Goal: Task Accomplishment & Management: Manage account settings

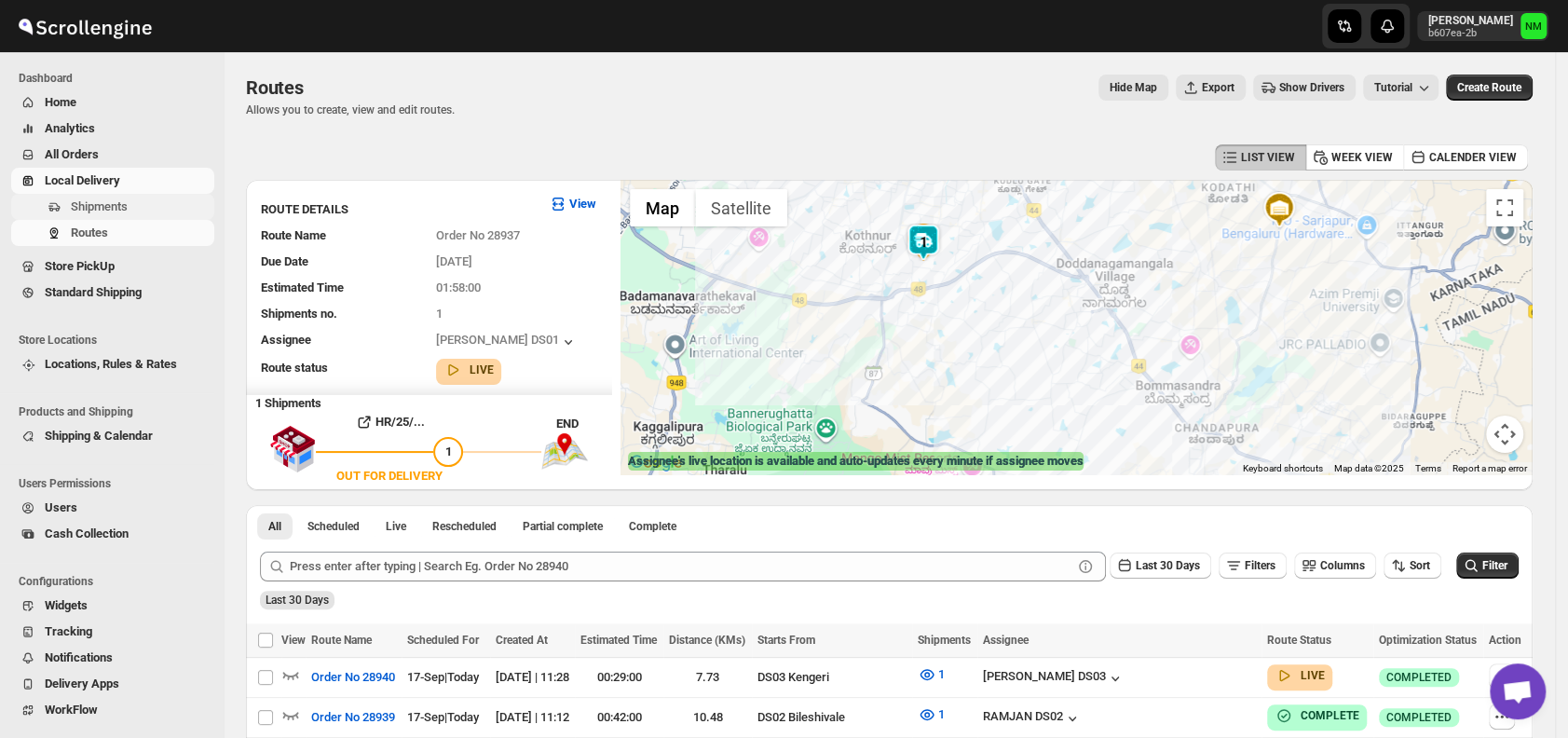
click at [114, 206] on span "Shipments" at bounding box center [99, 206] width 57 height 14
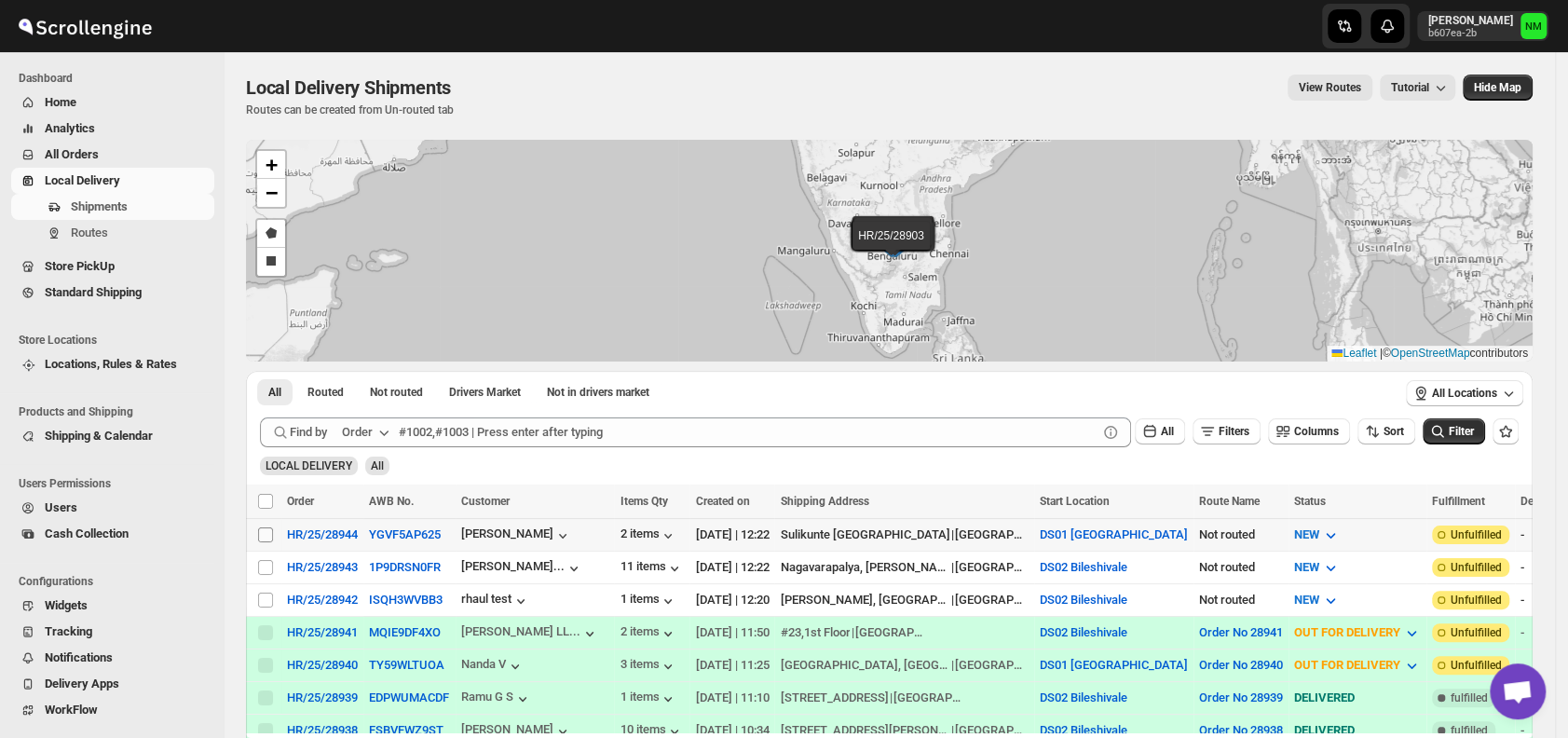
click at [264, 529] on input "Select shipment" at bounding box center [266, 535] width 15 height 15
checkbox input "true"
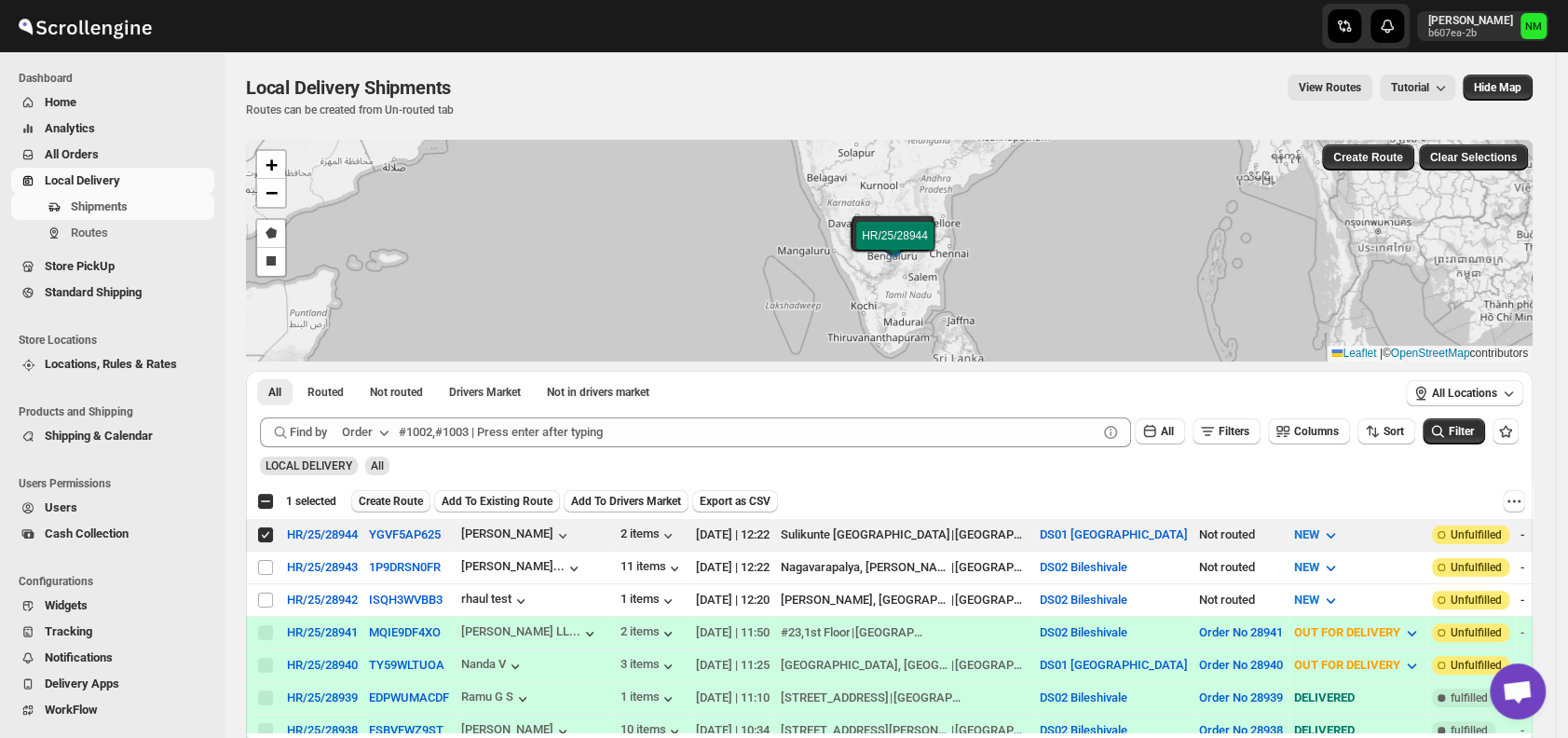
click at [380, 495] on span "Create Route" at bounding box center [390, 501] width 65 height 15
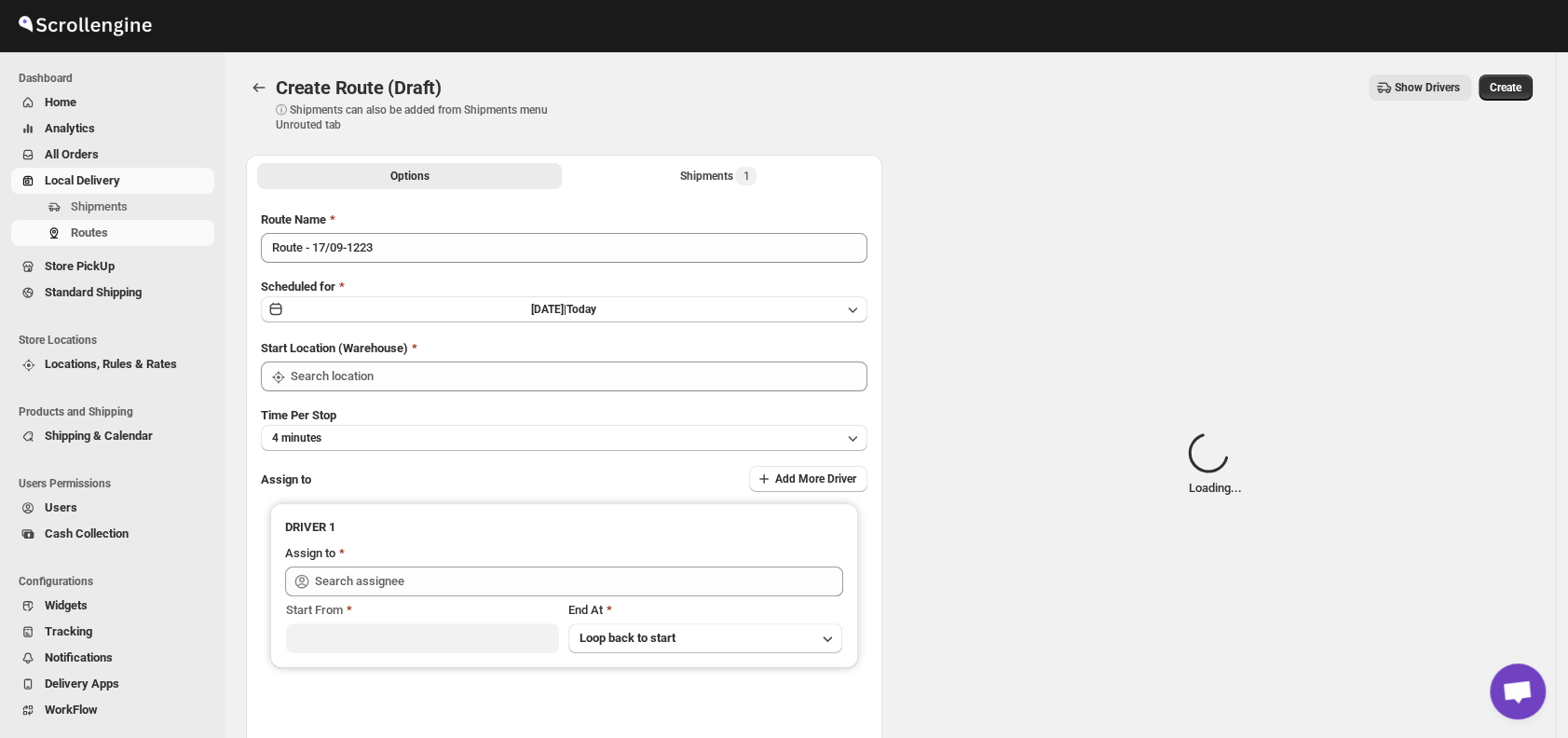
type input "DS01 [GEOGRAPHIC_DATA]"
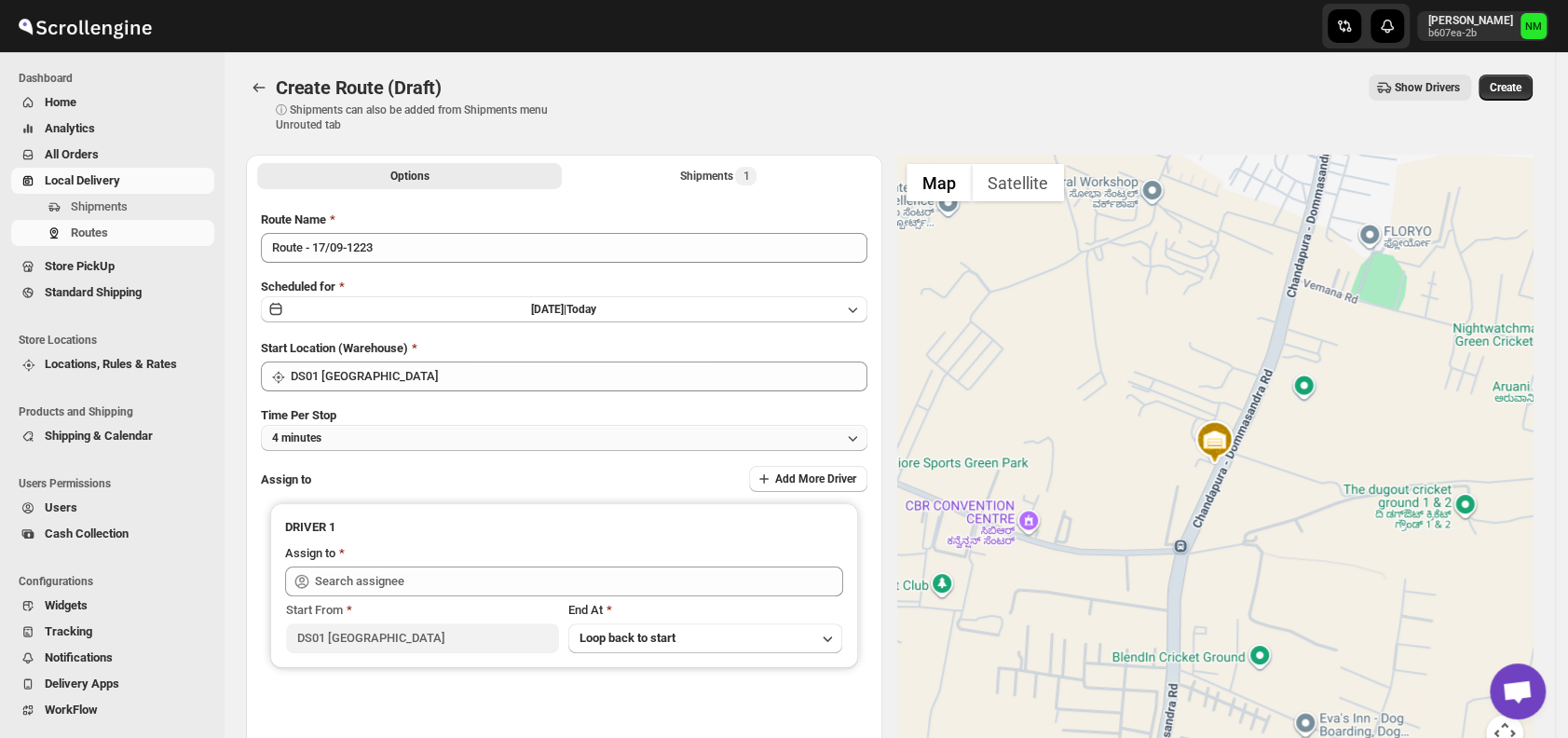
click at [407, 440] on button "4 minutes" at bounding box center [564, 438] width 606 height 26
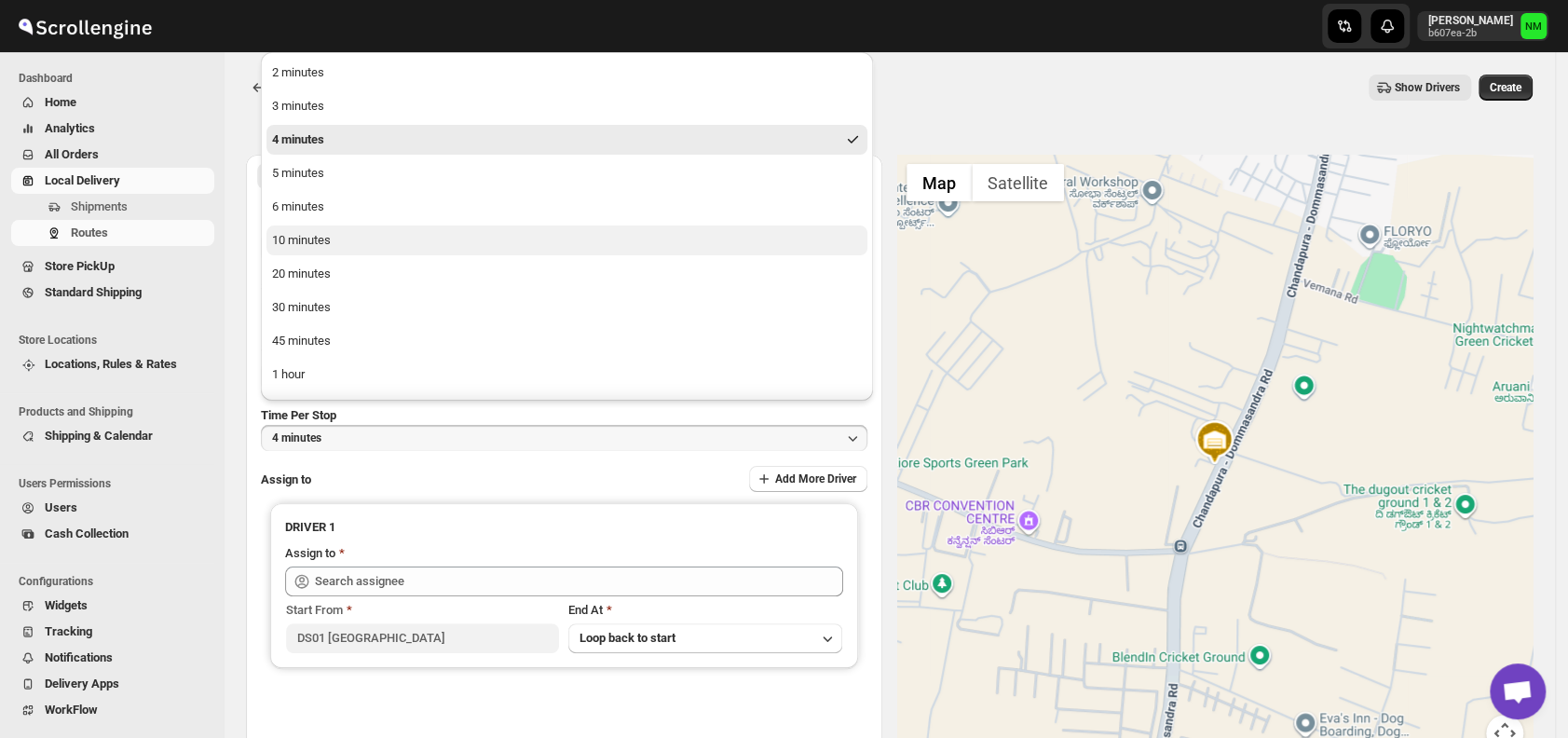
click at [321, 235] on div "10 minutes" at bounding box center [301, 240] width 59 height 19
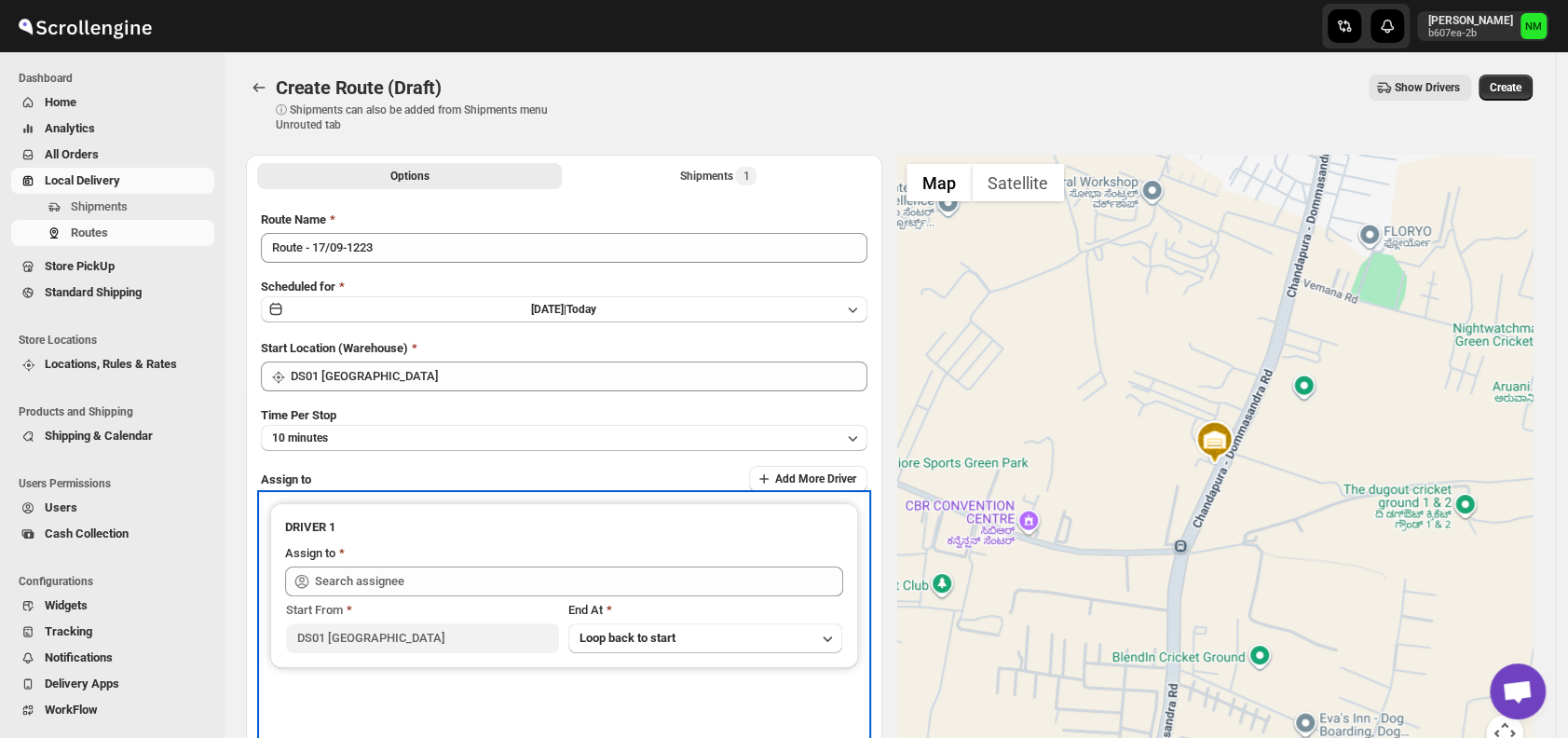
click at [448, 596] on div "Start From DS01 Sarjapur End At Loop back to start" at bounding box center [564, 625] width 558 height 57
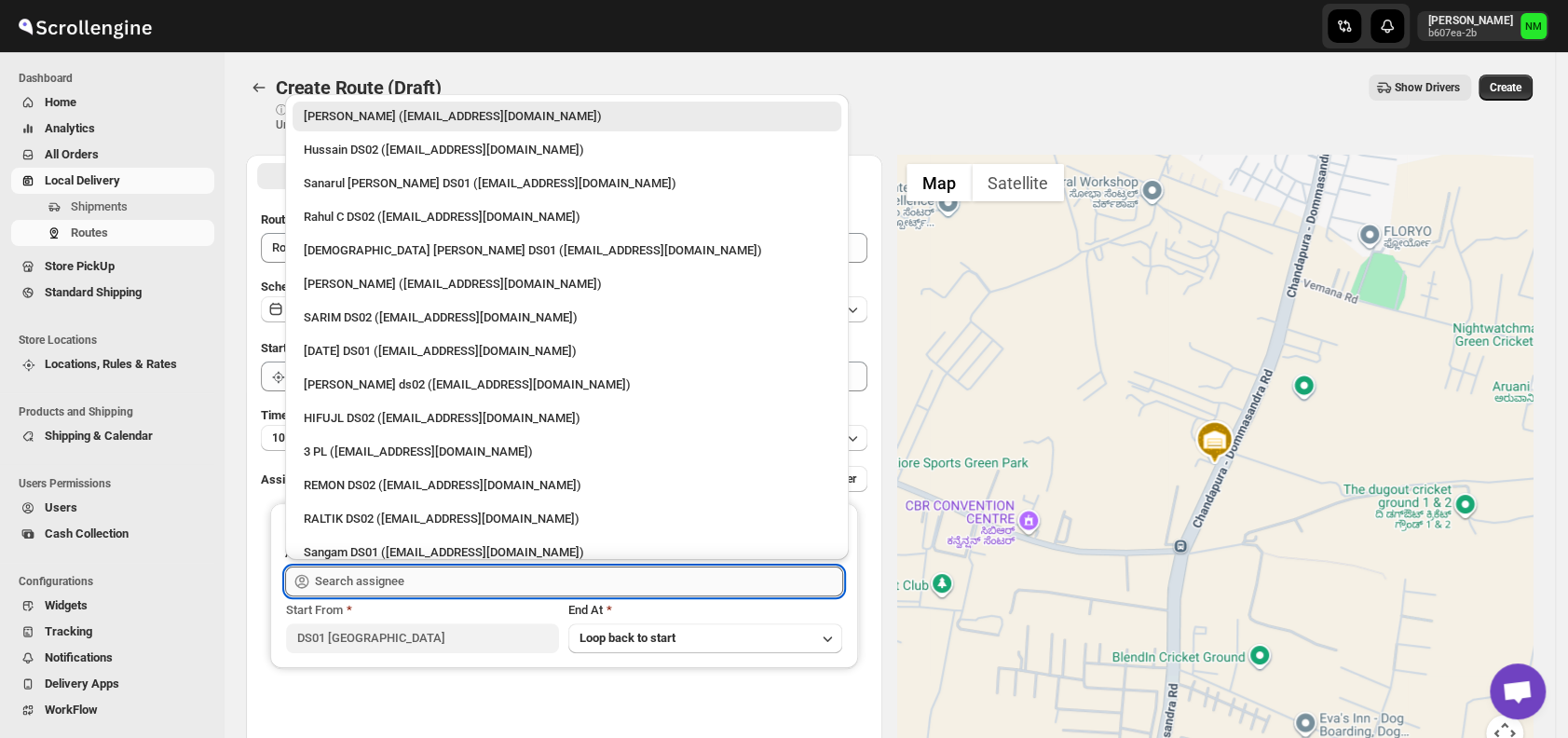
click at [434, 580] on input "text" at bounding box center [579, 581] width 528 height 30
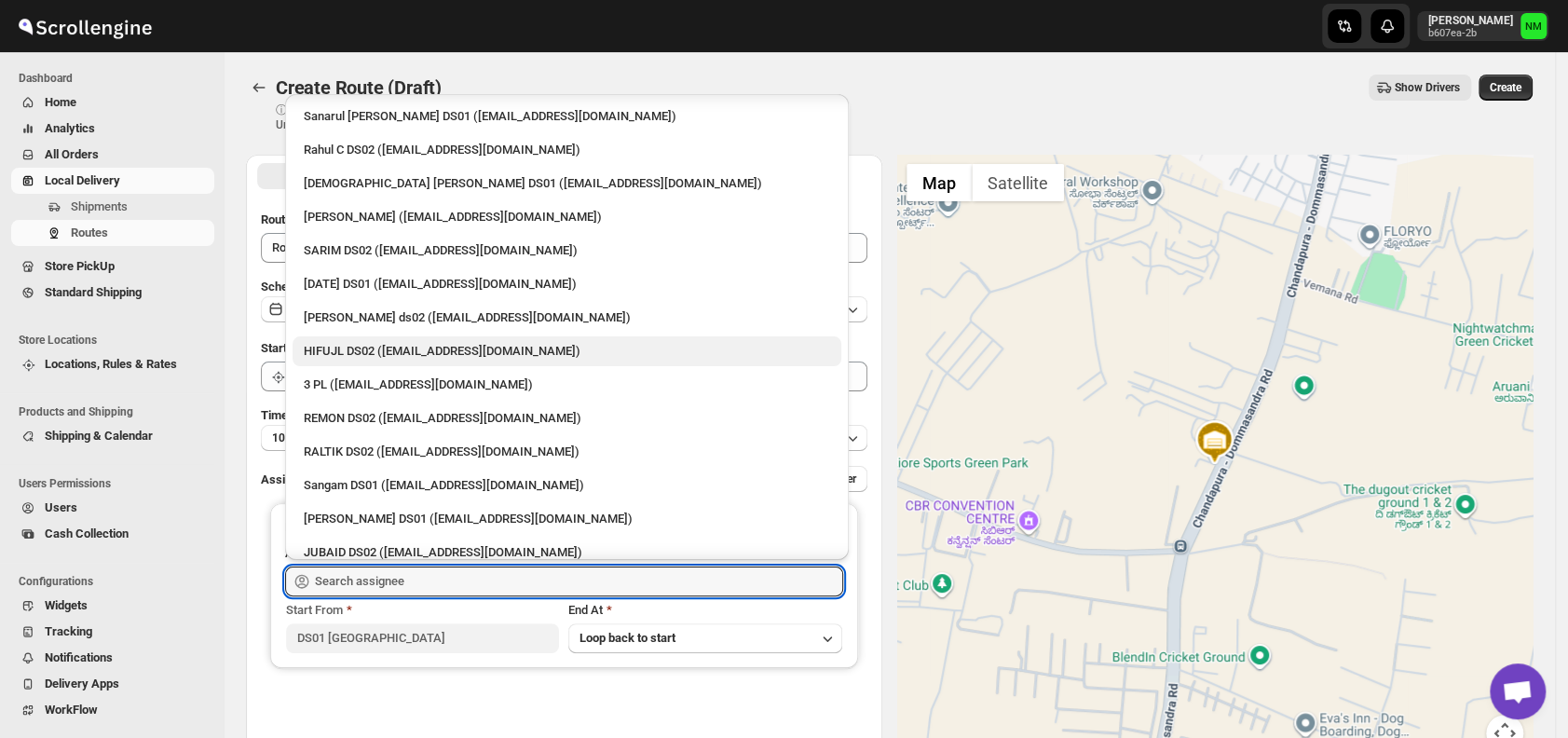
scroll to position [75, 0]
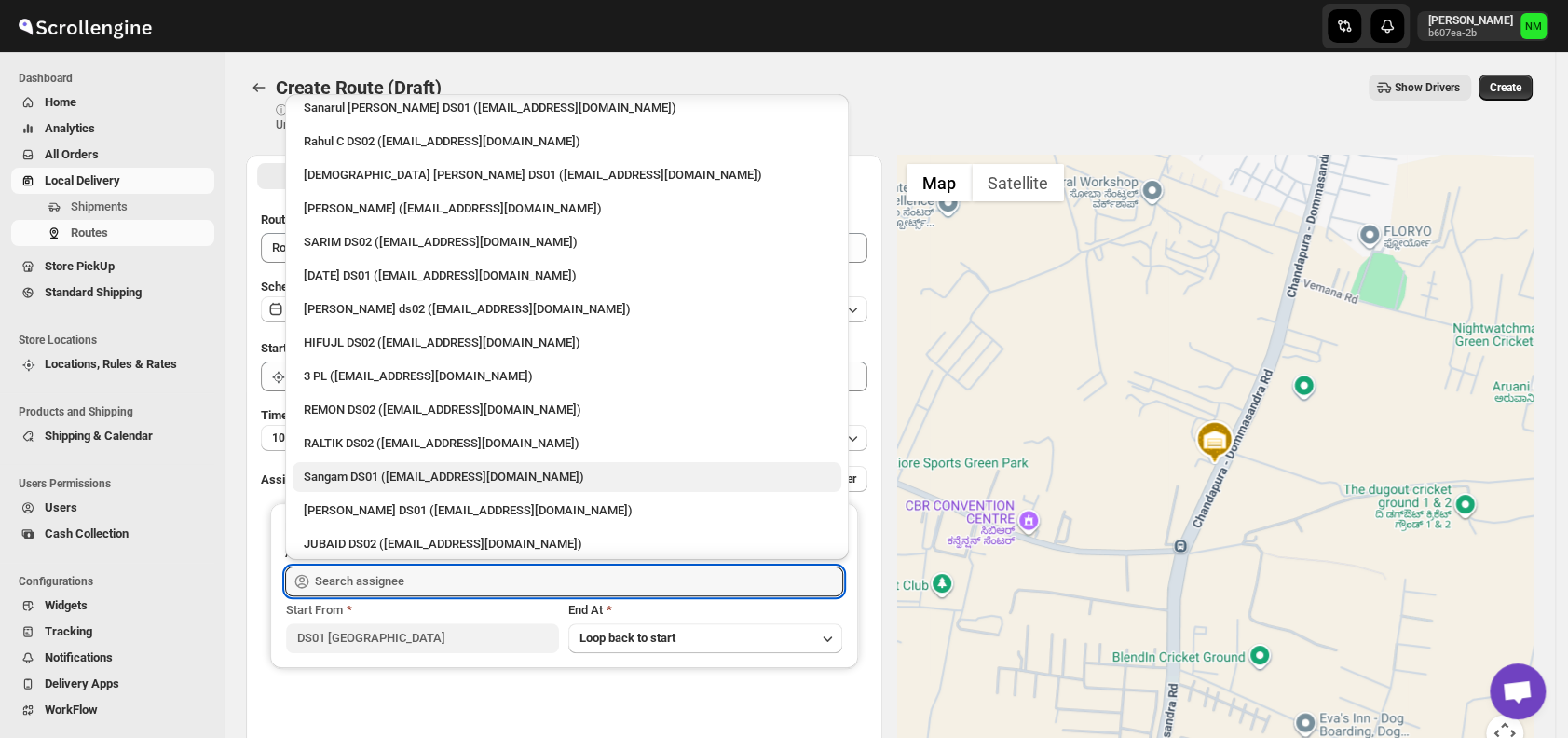
click at [331, 476] on div "Sangam DS01 (relov34542@lassora.com)" at bounding box center [567, 477] width 526 height 19
type input "Sangam DS01 (relov34542@lassora.com)"
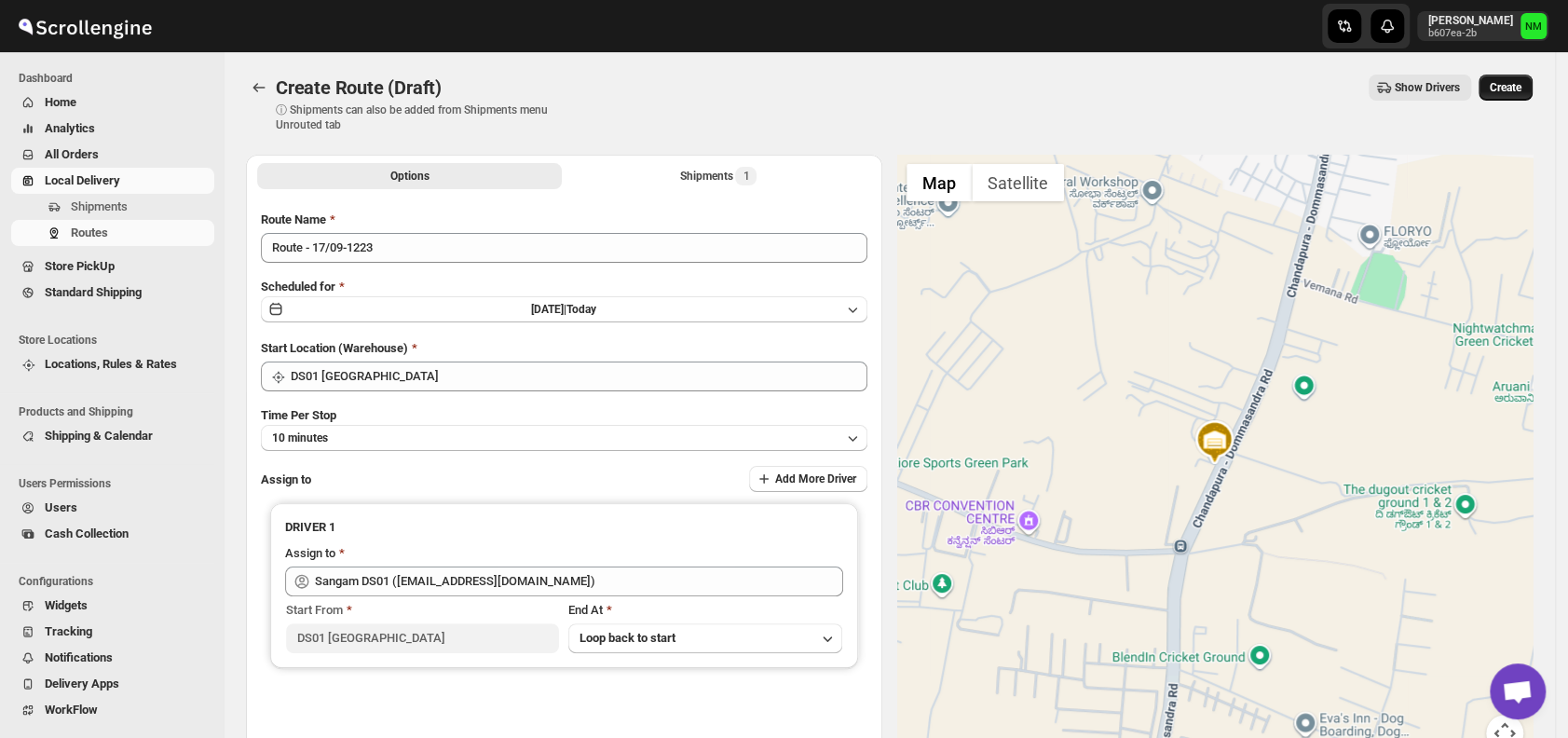
click at [1518, 83] on span "Create" at bounding box center [1506, 87] width 32 height 15
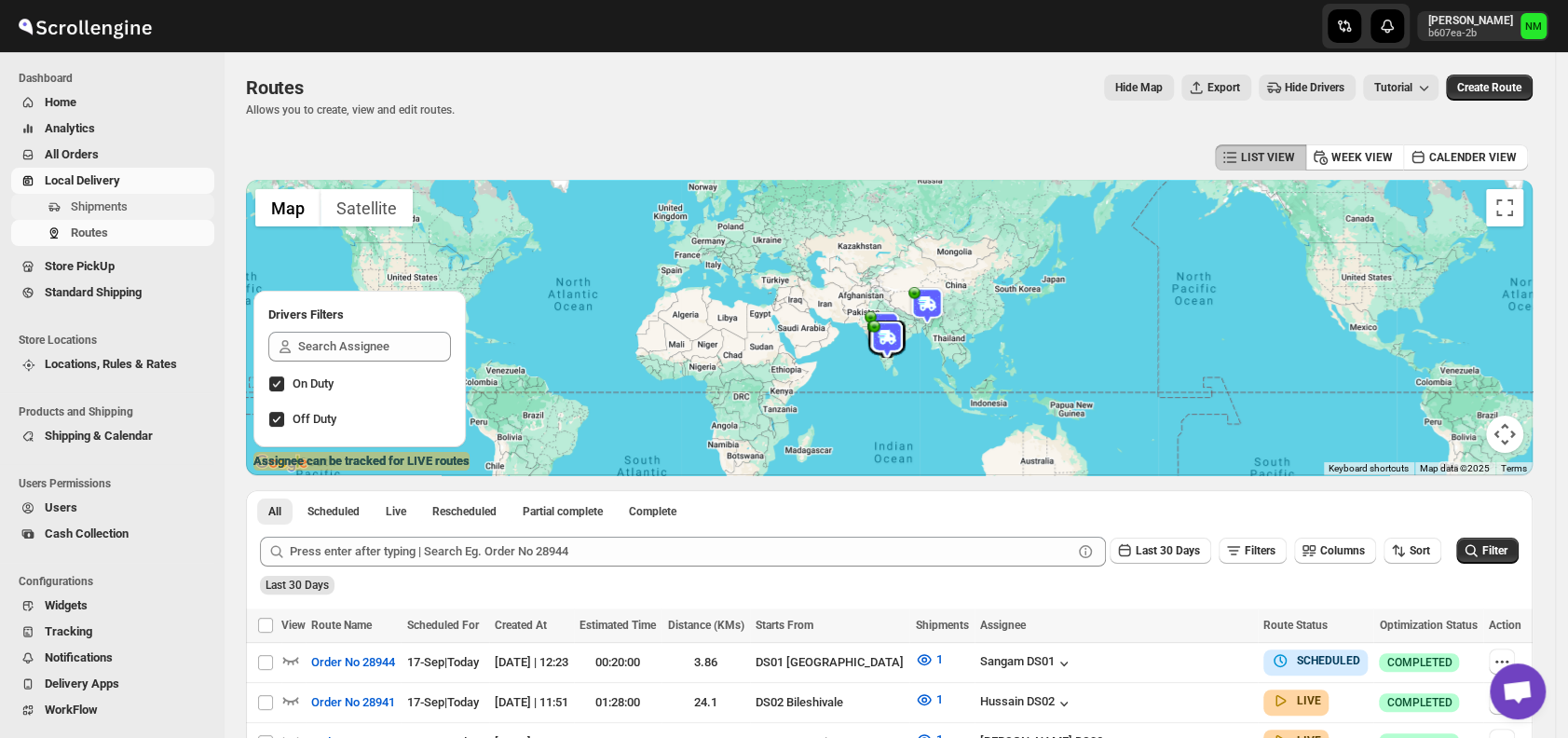
click at [130, 211] on span "Shipments" at bounding box center [140, 207] width 140 height 19
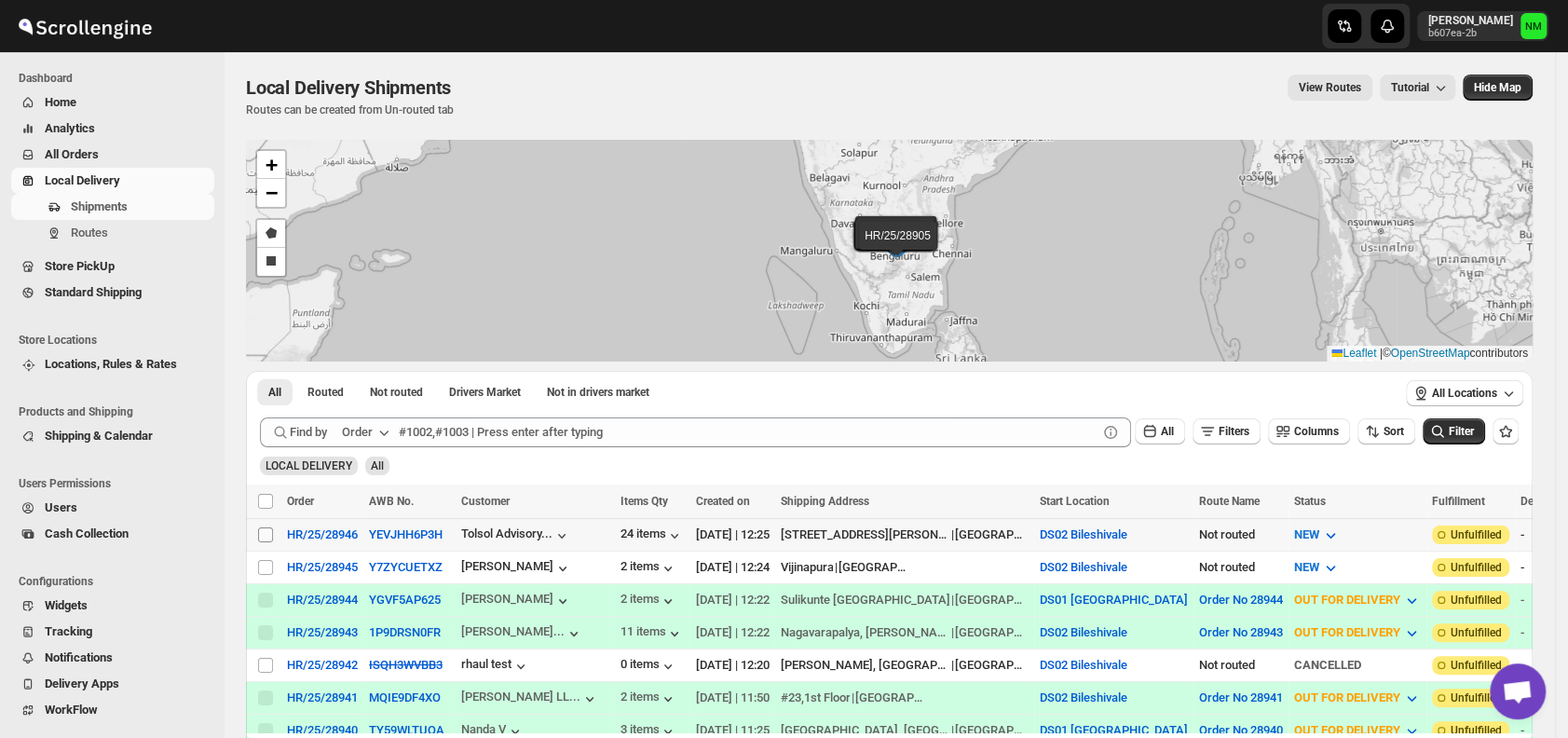
click at [269, 530] on input "Select shipment" at bounding box center [266, 535] width 15 height 15
checkbox input "true"
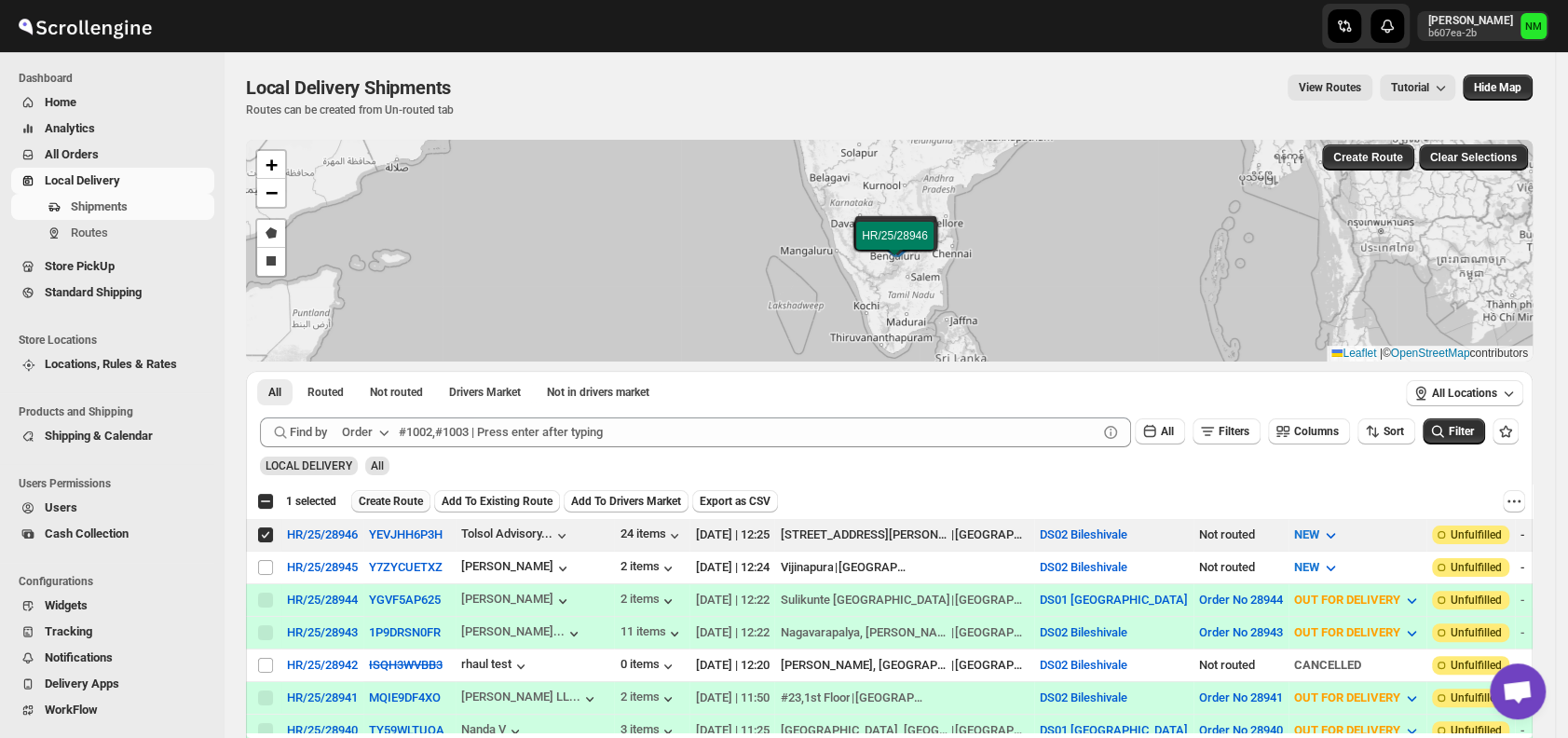
click at [403, 495] on span "Create Route" at bounding box center [390, 501] width 65 height 15
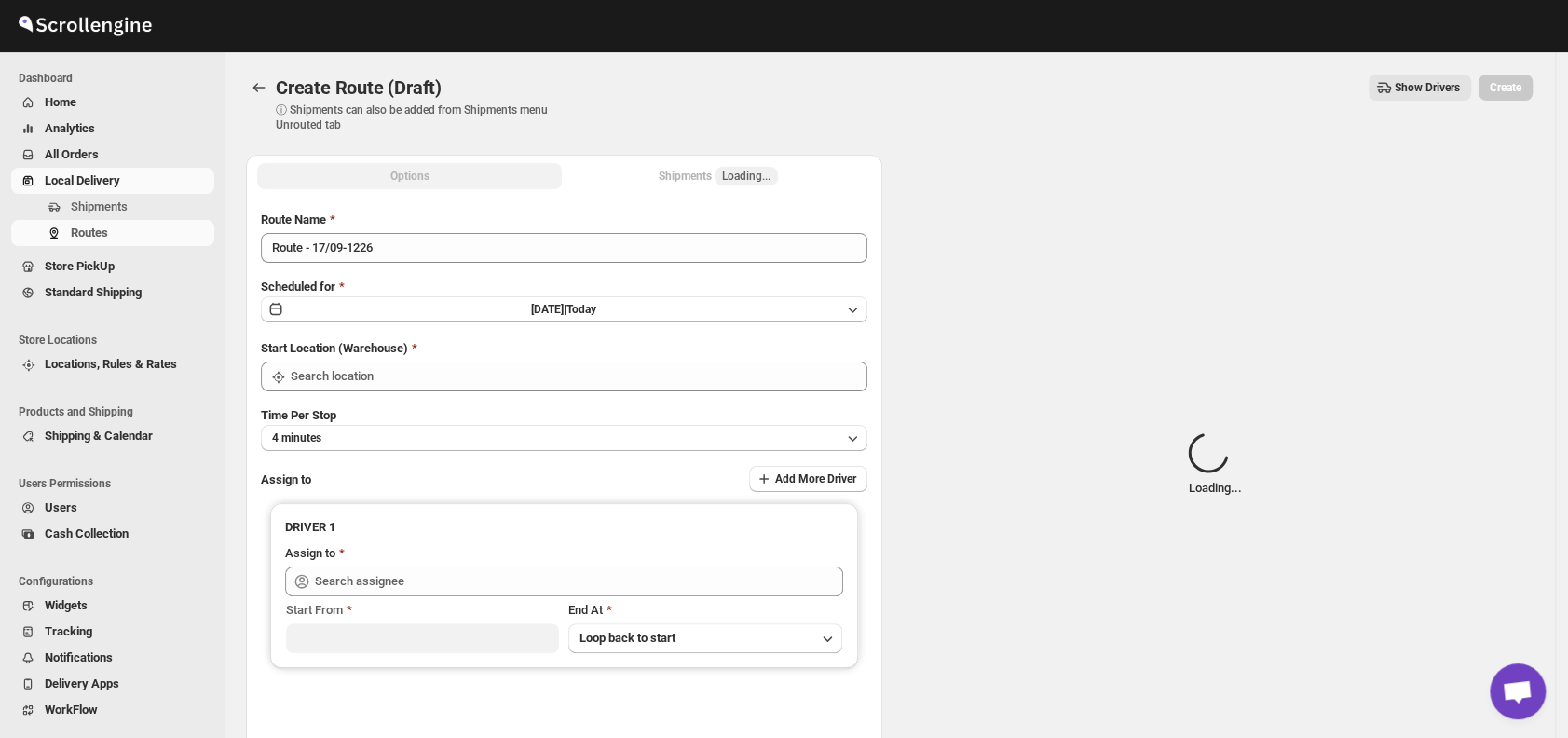
type input "DS02 Bileshivale"
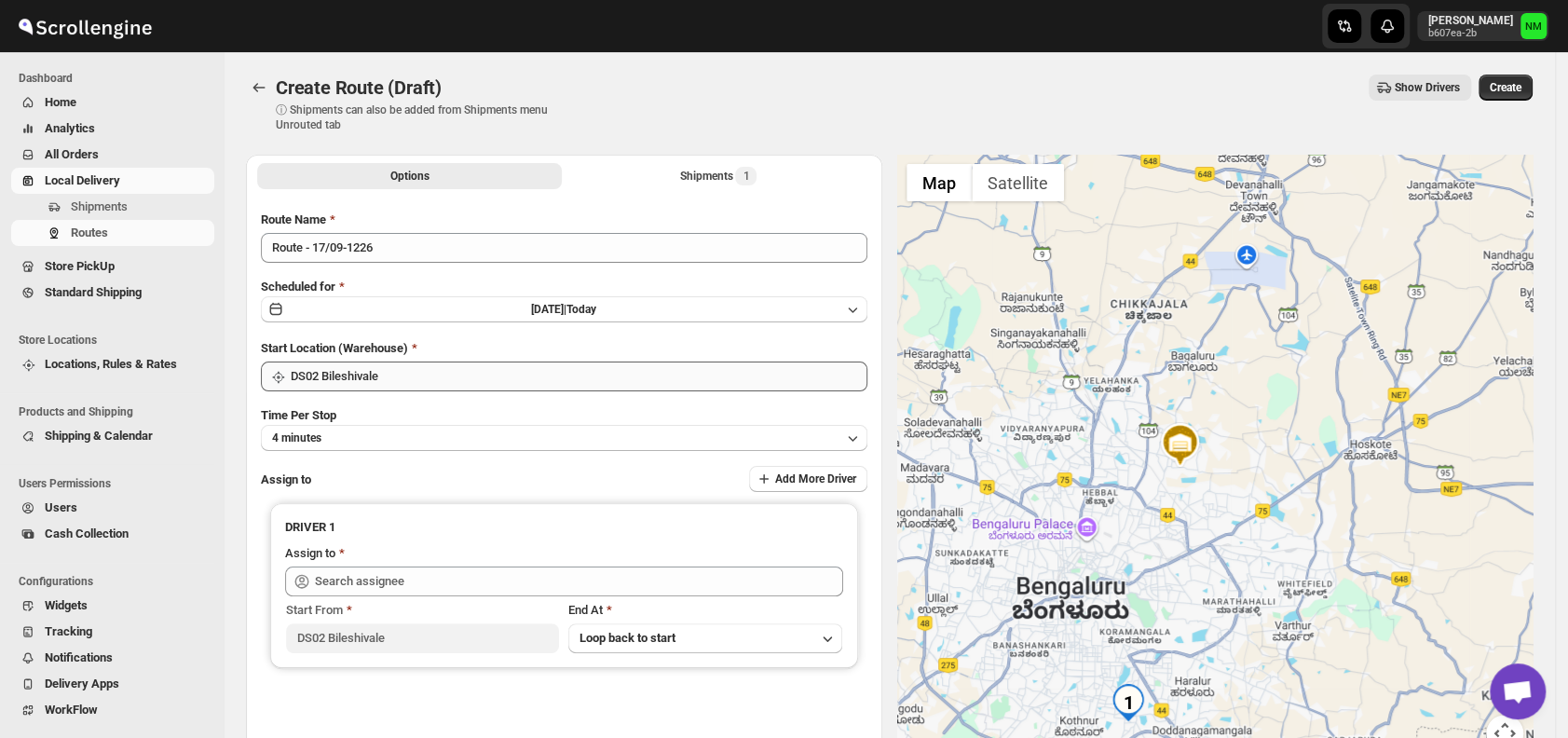
drag, startPoint x: 464, startPoint y: 395, endPoint x: 462, endPoint y: 381, distance: 14.1
click at [462, 381] on div "Route Name Route - 17/09-1226 Scheduled for Wed Sep 17 2025 | Today Start Locat…" at bounding box center [564, 473] width 606 height 526
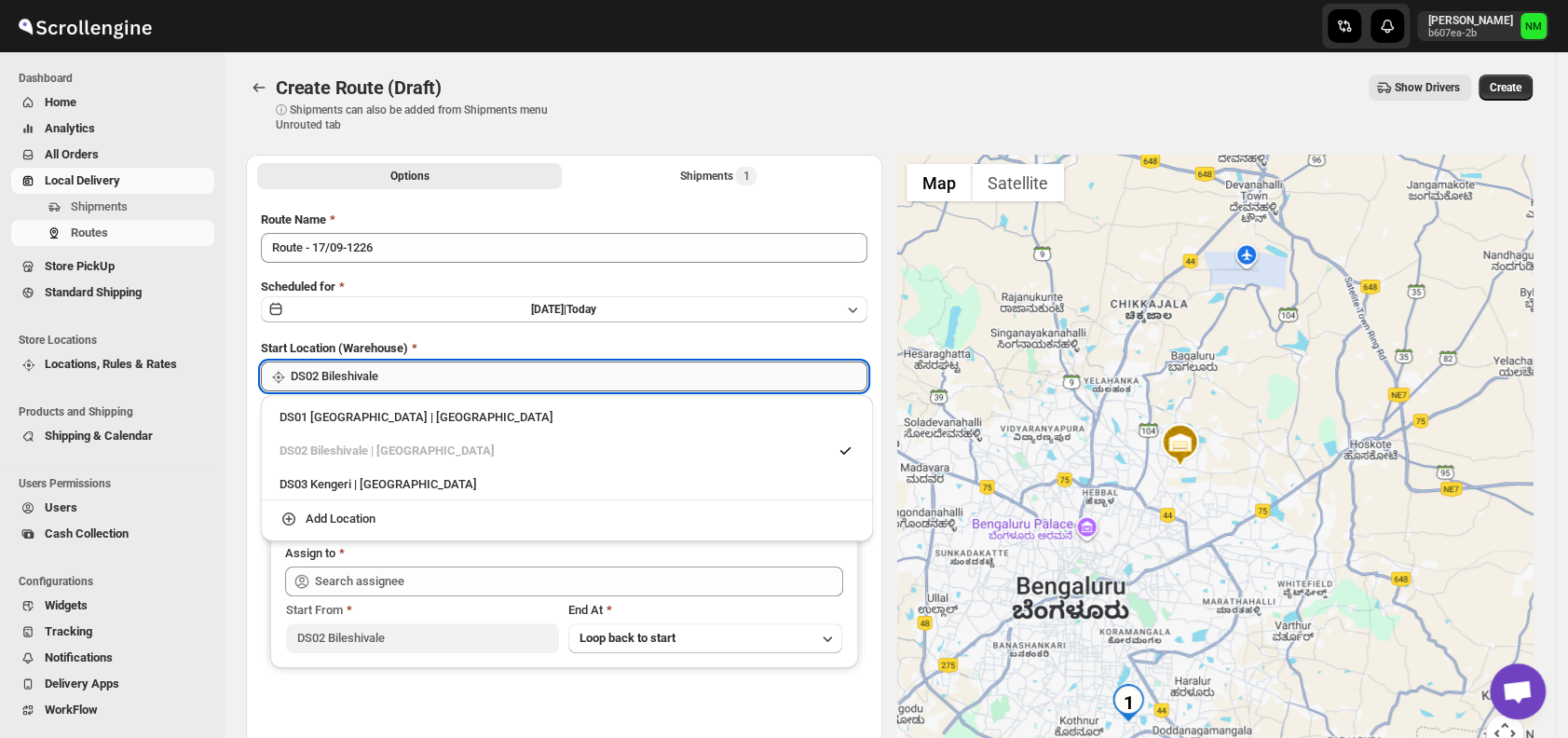
click at [462, 381] on input "DS02 Bileshivale" at bounding box center [579, 376] width 577 height 30
click at [327, 421] on div "DS01 Sarjapur | Bengaluru" at bounding box center [567, 417] width 575 height 19
type input "DS01 [GEOGRAPHIC_DATA]"
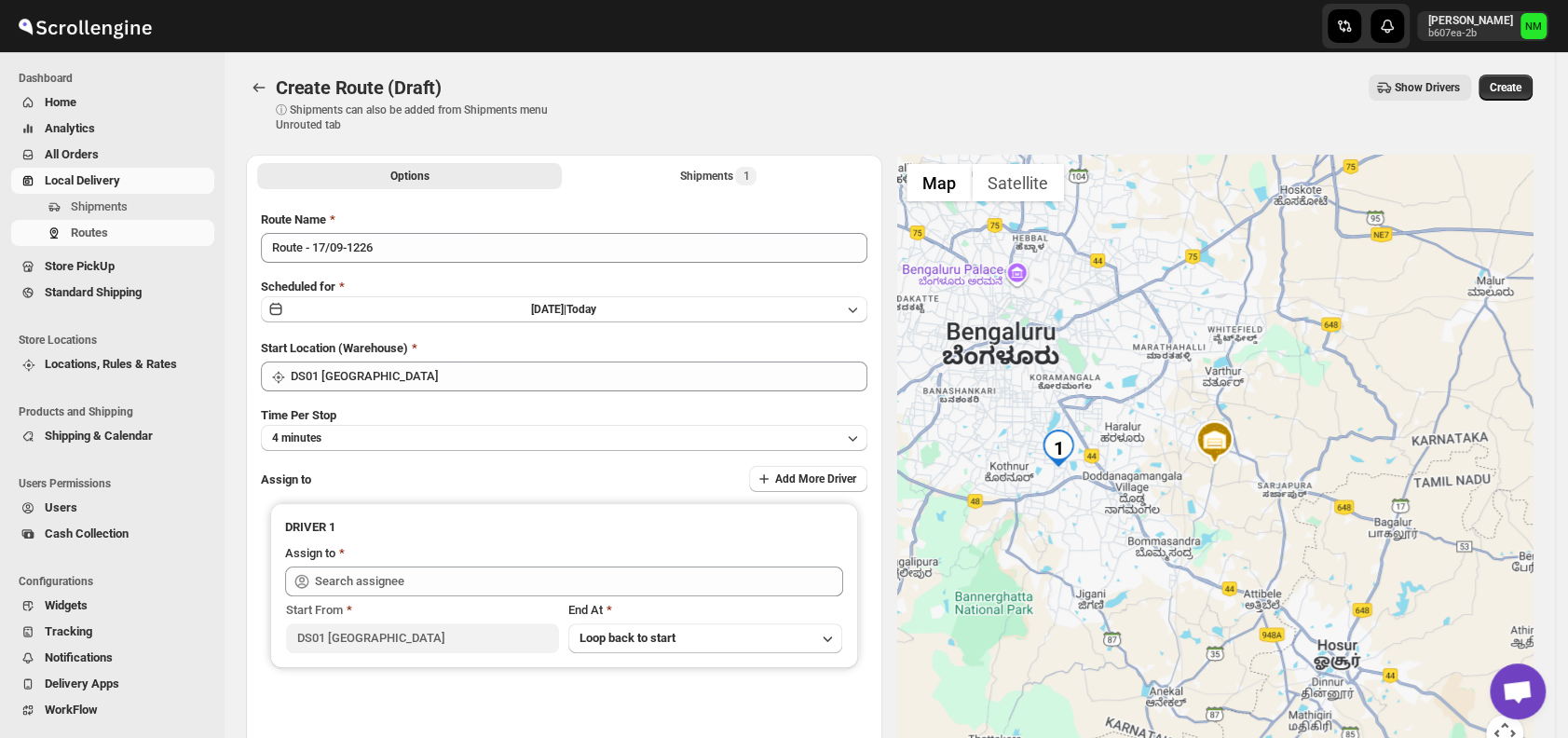
click at [384, 452] on div "Route Name Route - 17/09-1226 Scheduled for Wed Sep 17 2025 | Today Start Locat…" at bounding box center [564, 473] width 606 height 526
click at [350, 432] on button "4 minutes" at bounding box center [564, 438] width 606 height 26
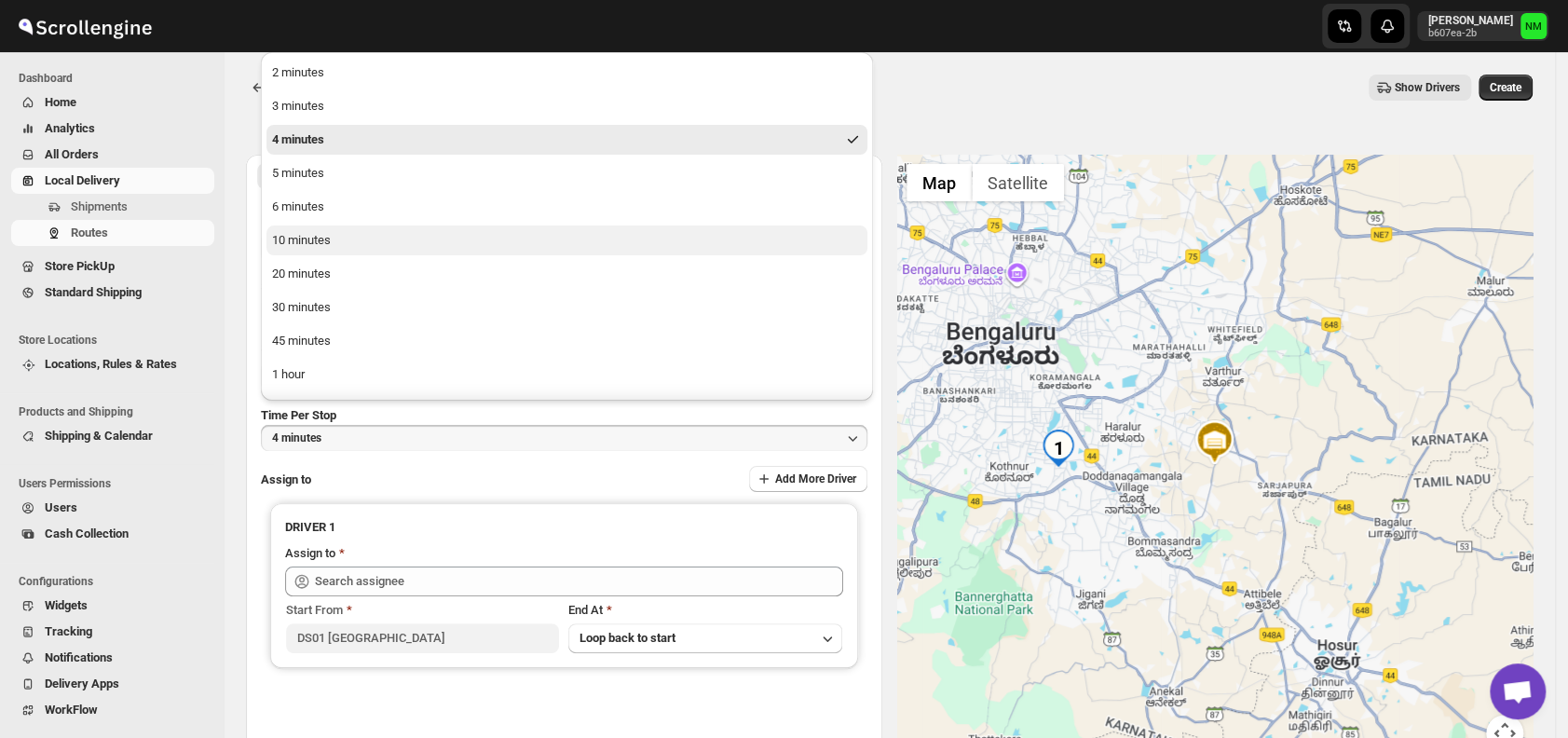
click at [319, 242] on div "10 minutes" at bounding box center [301, 240] width 59 height 19
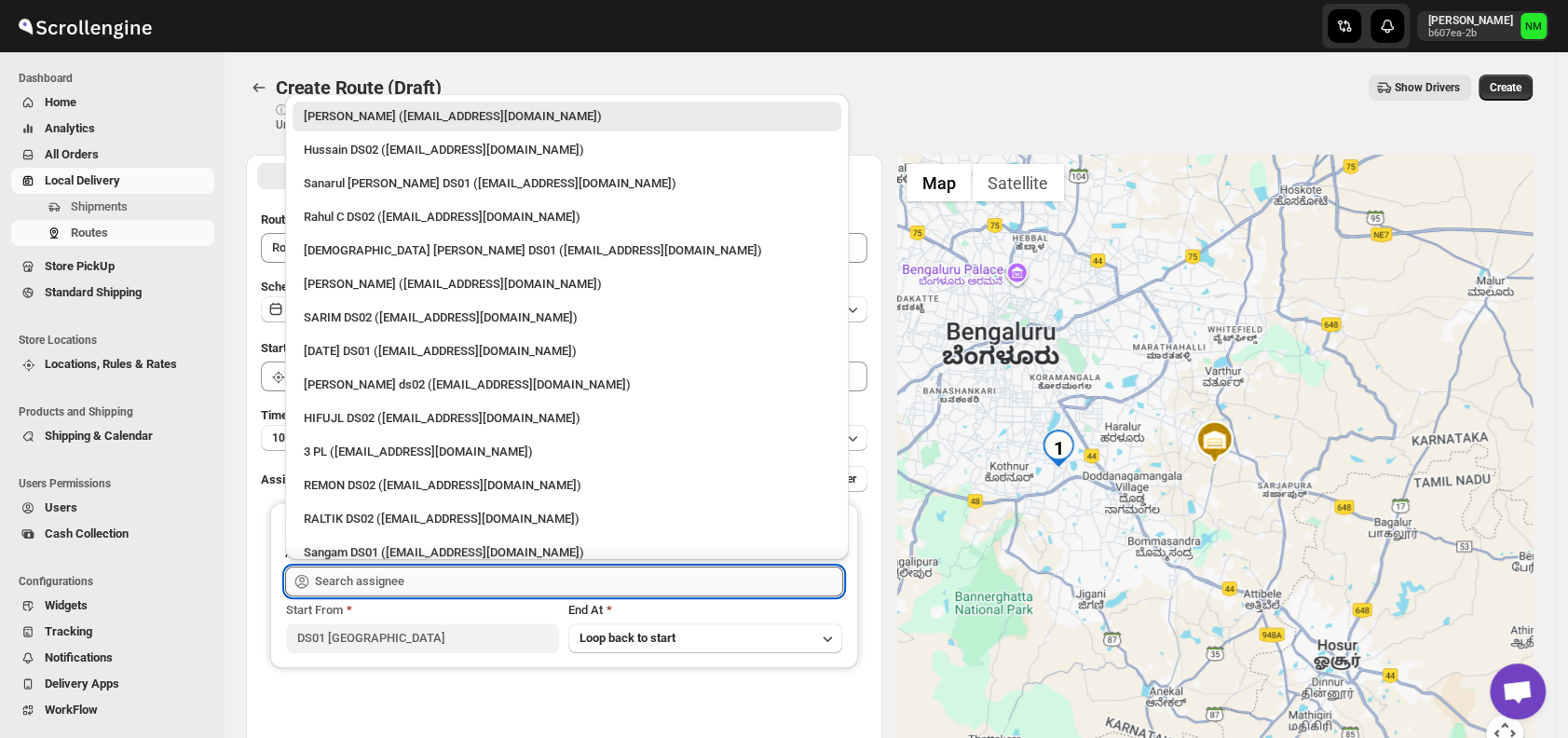
click at [417, 580] on input "text" at bounding box center [579, 581] width 528 height 30
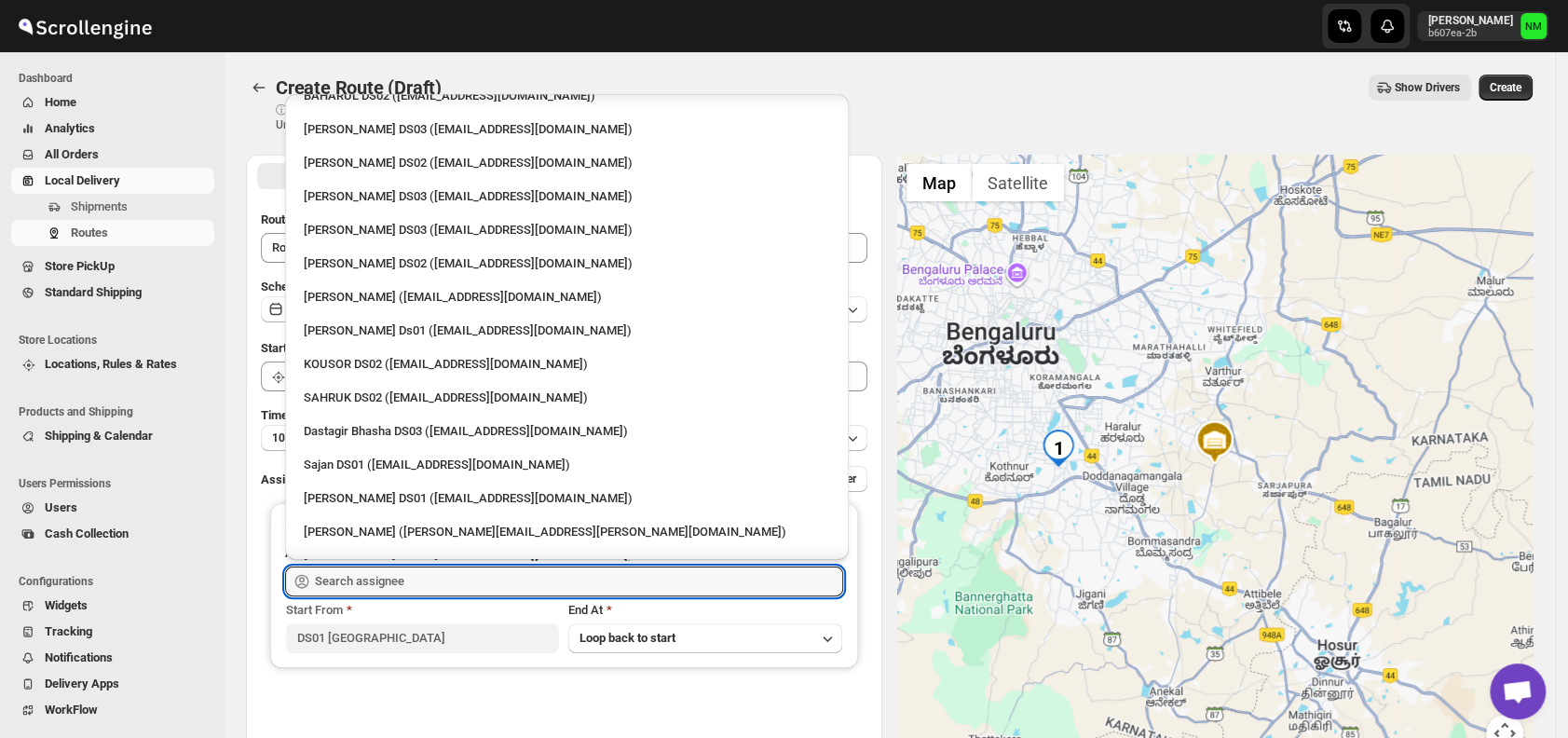
scroll to position [806, 0]
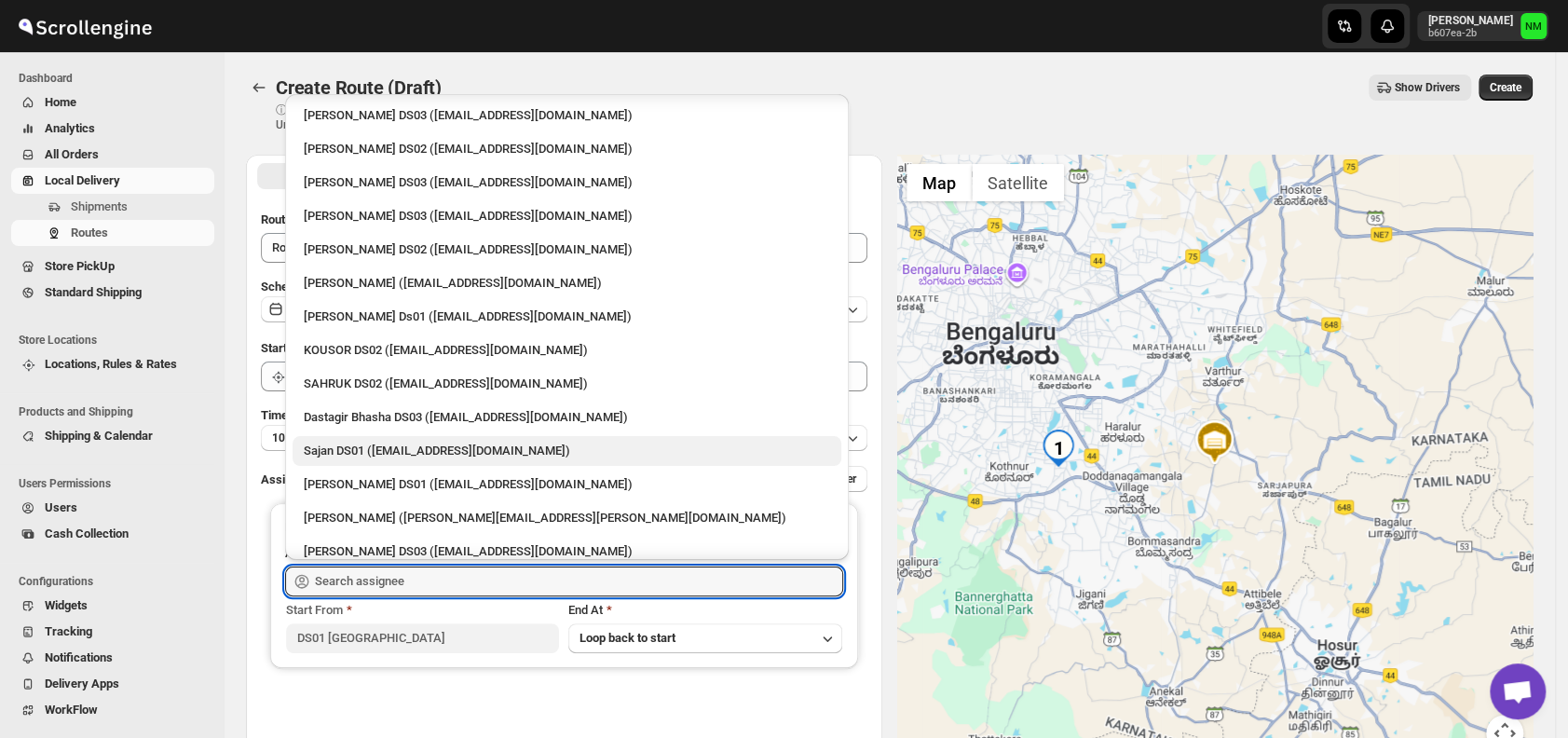
click at [333, 446] on div "Sajan DS01 ([EMAIL_ADDRESS][DOMAIN_NAME])" at bounding box center [567, 451] width 526 height 19
type input "Sajan DS01 ([EMAIL_ADDRESS][DOMAIN_NAME])"
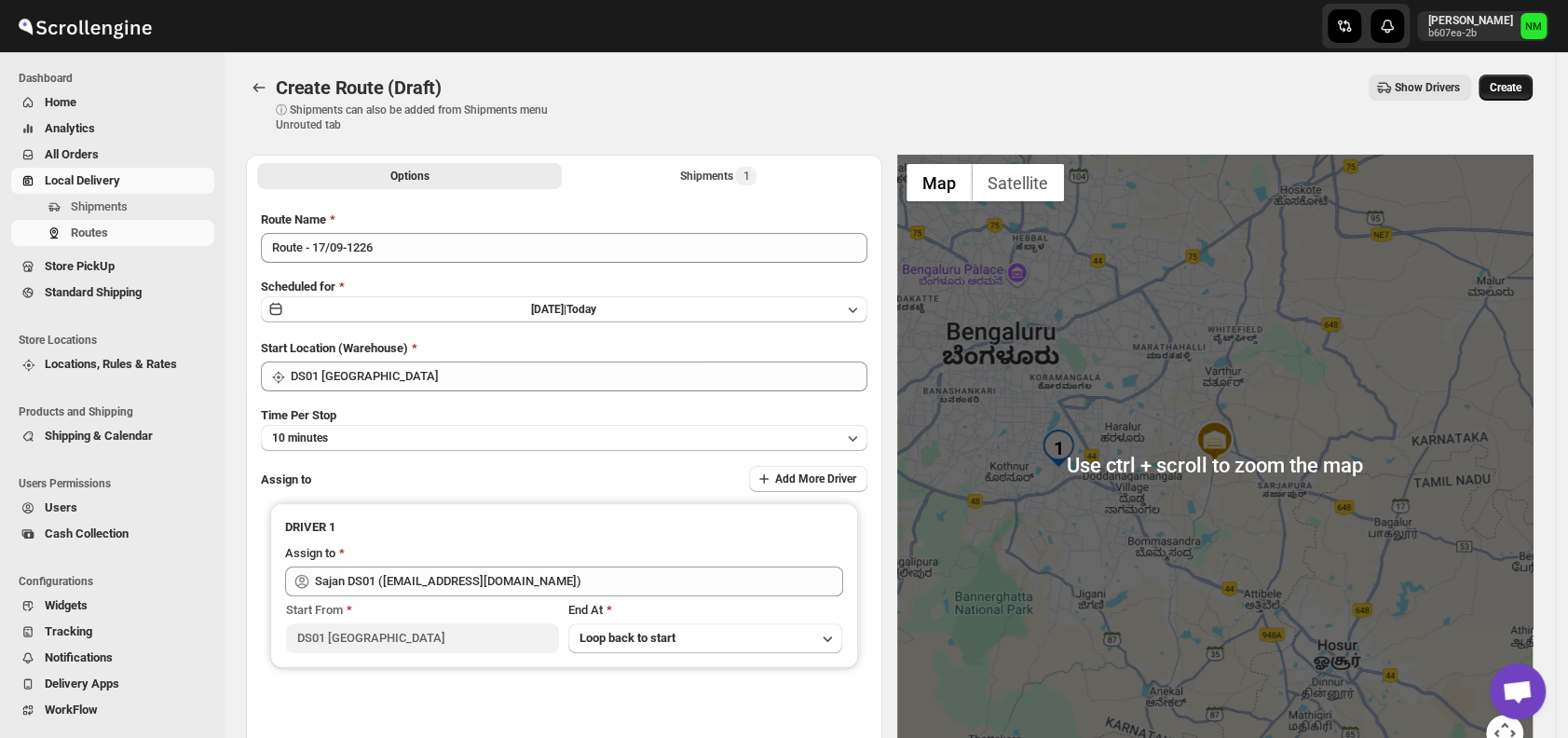
click at [1512, 91] on span "Create" at bounding box center [1506, 87] width 32 height 15
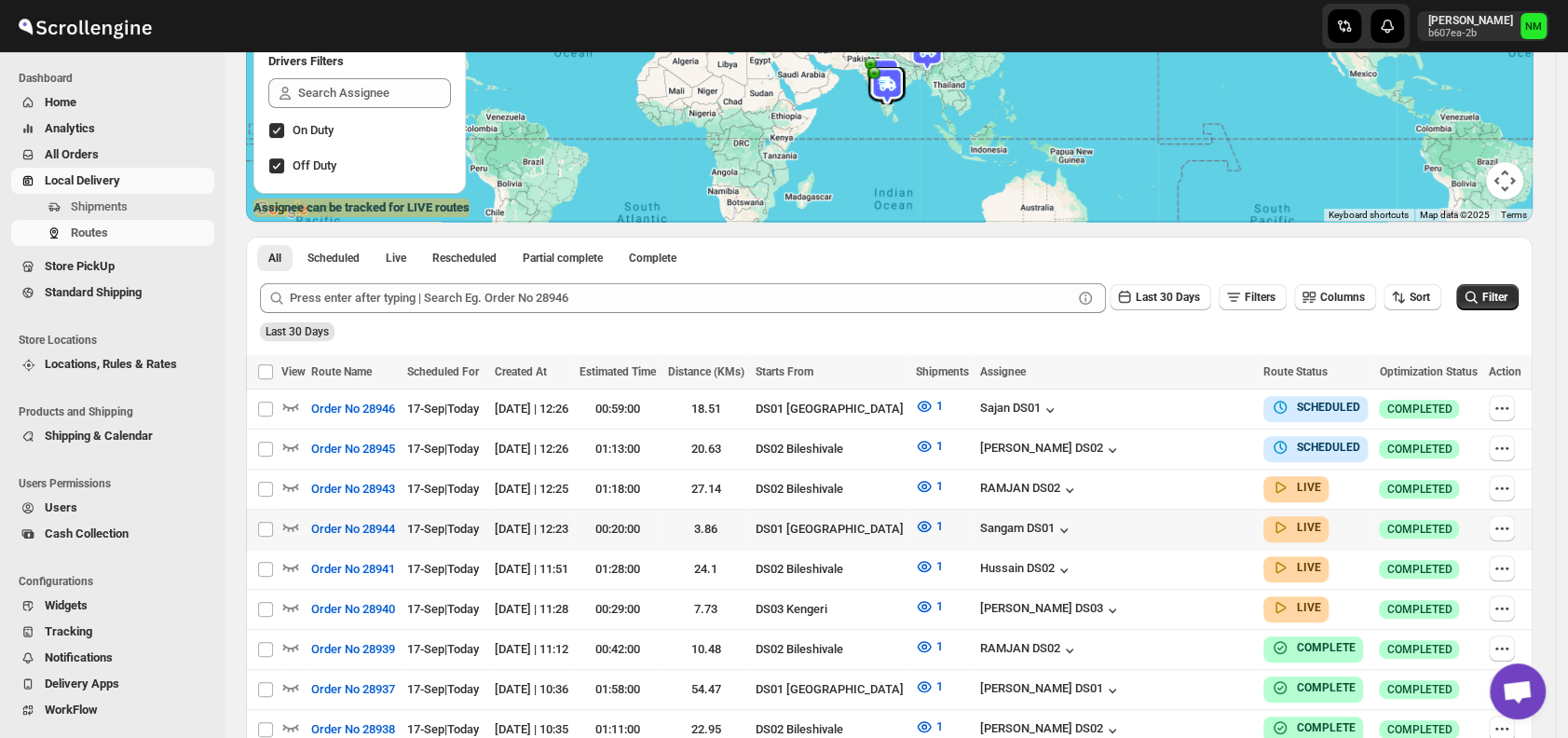
scroll to position [255, 0]
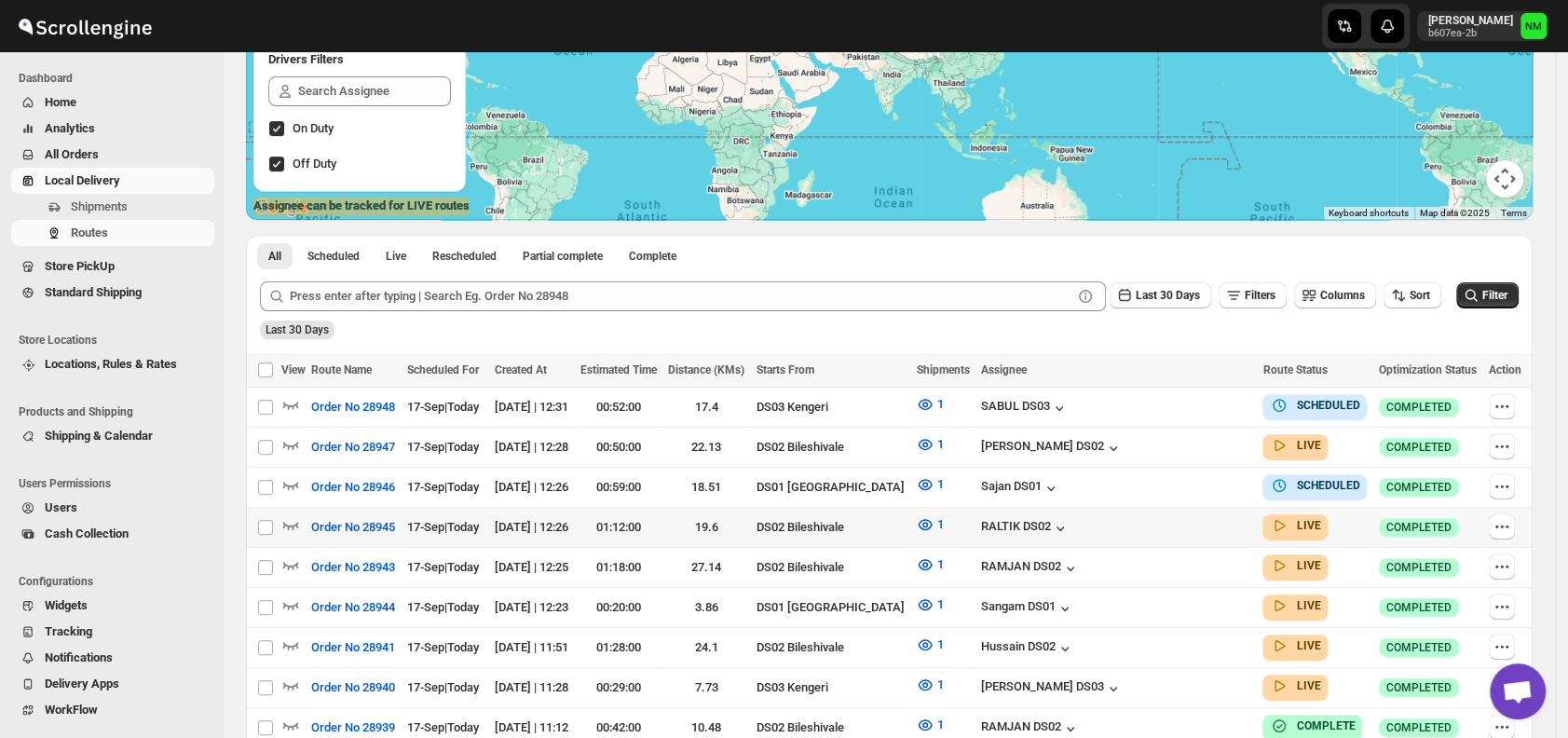
scroll to position [399, 0]
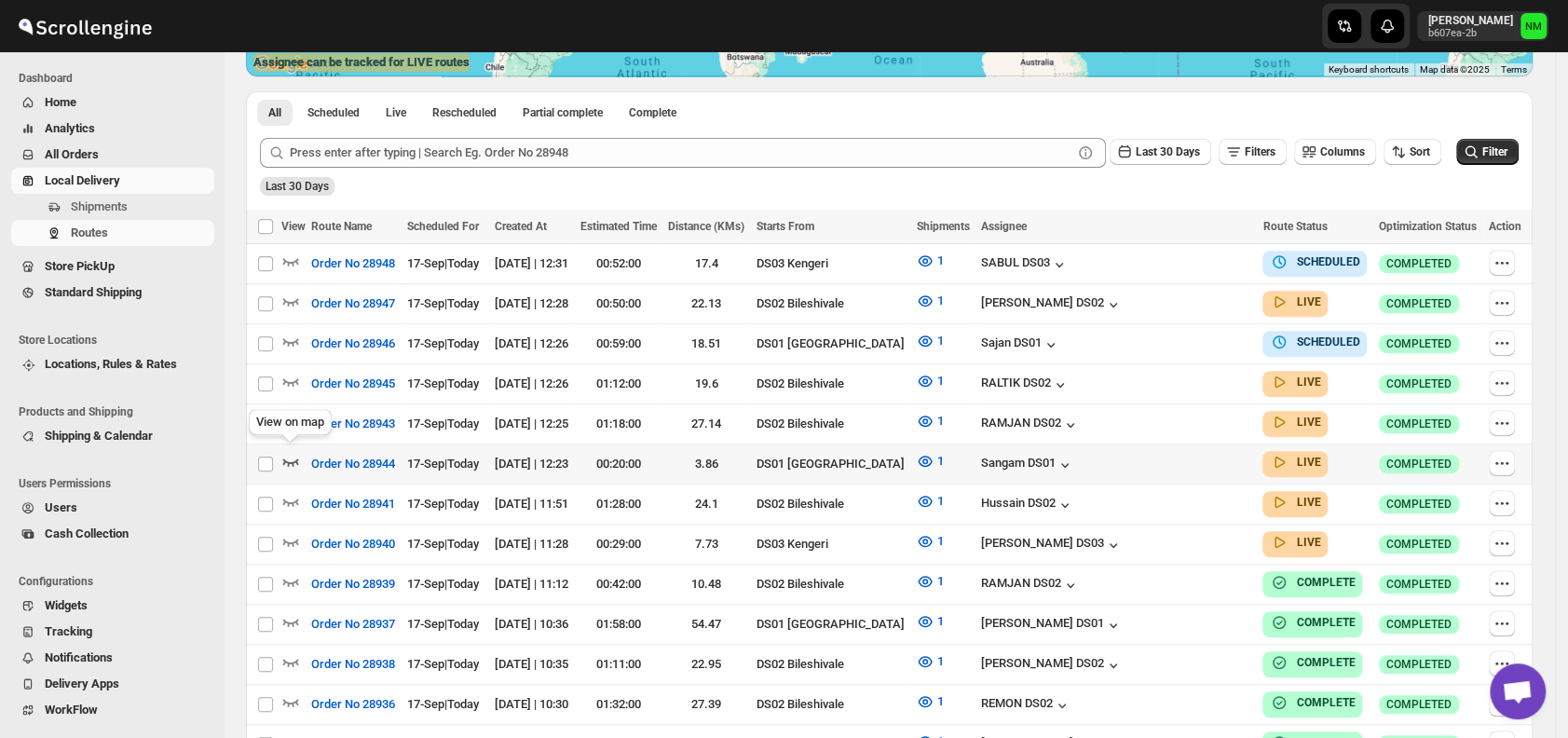
click at [294, 459] on icon "button" at bounding box center [291, 462] width 16 height 8
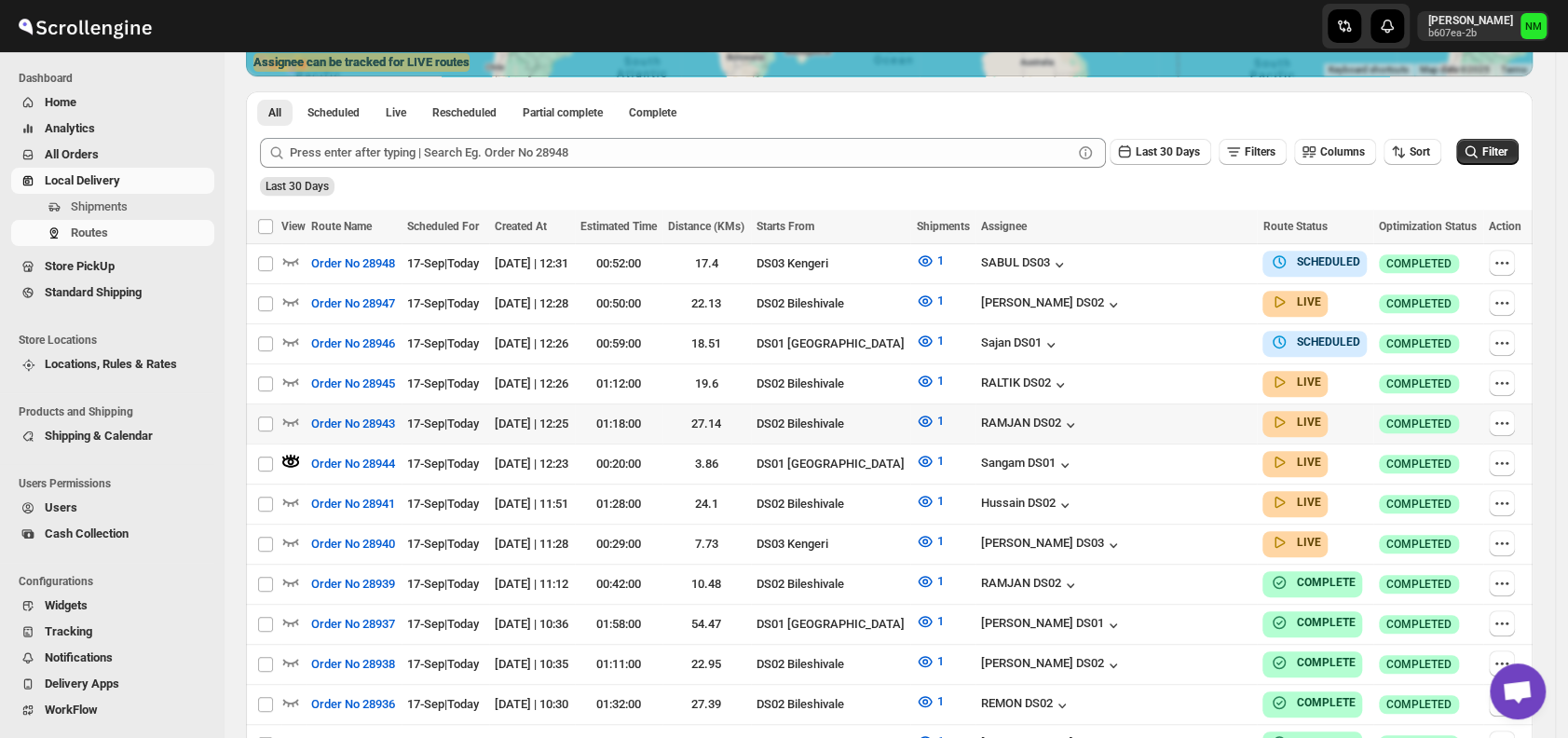
scroll to position [0, 0]
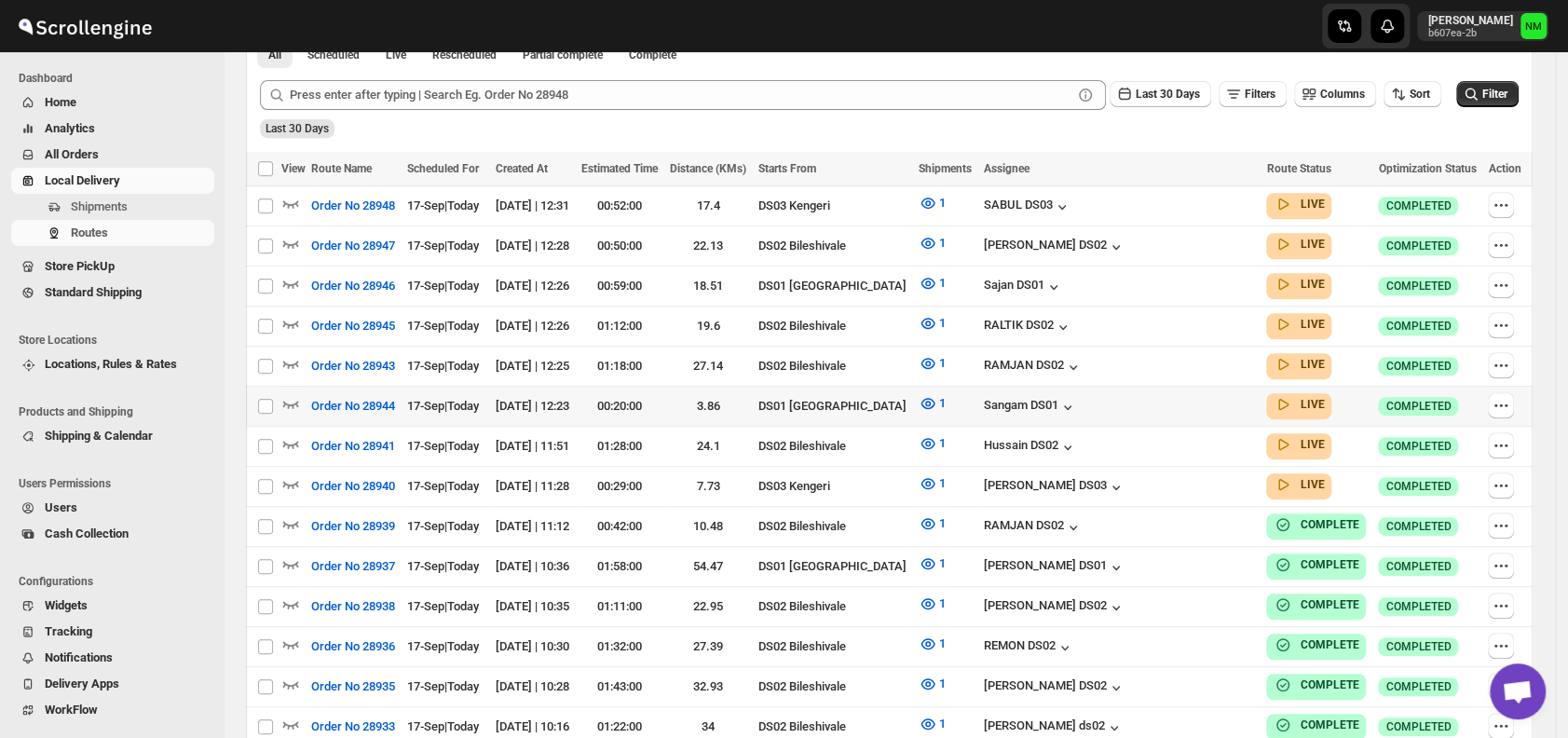
scroll to position [459, 0]
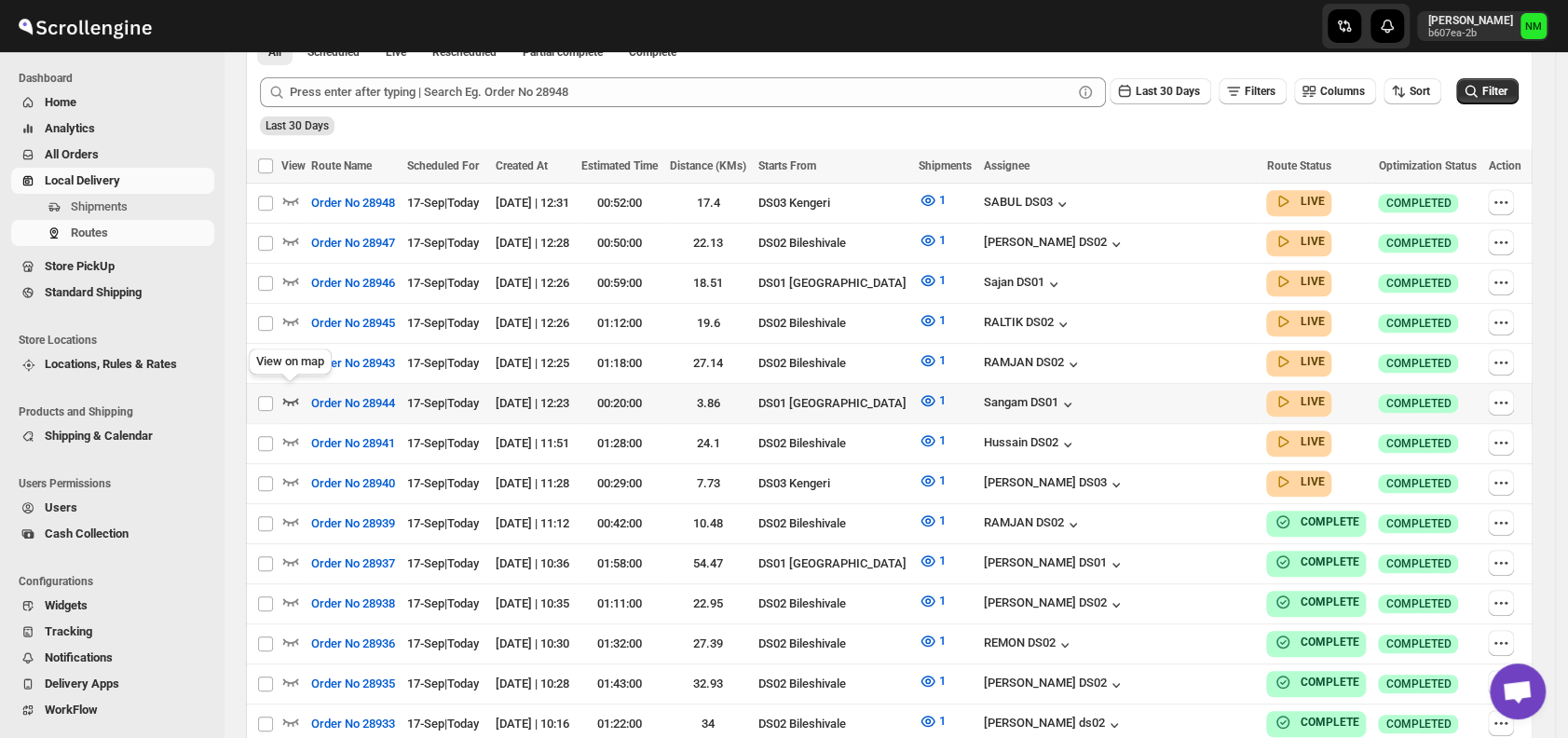
click at [285, 391] on icon "button" at bounding box center [291, 400] width 19 height 19
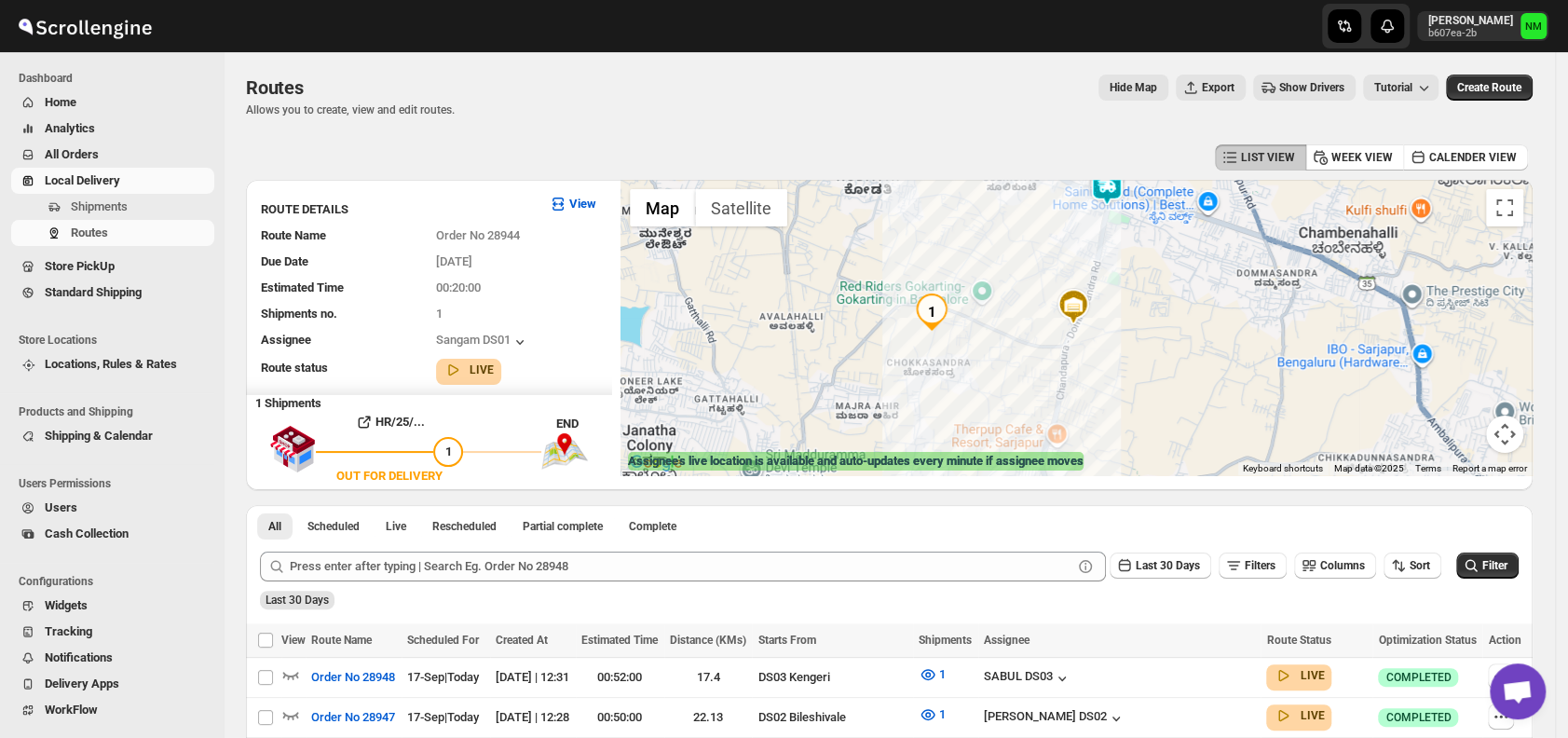
click at [1119, 196] on img at bounding box center [1107, 188] width 38 height 38
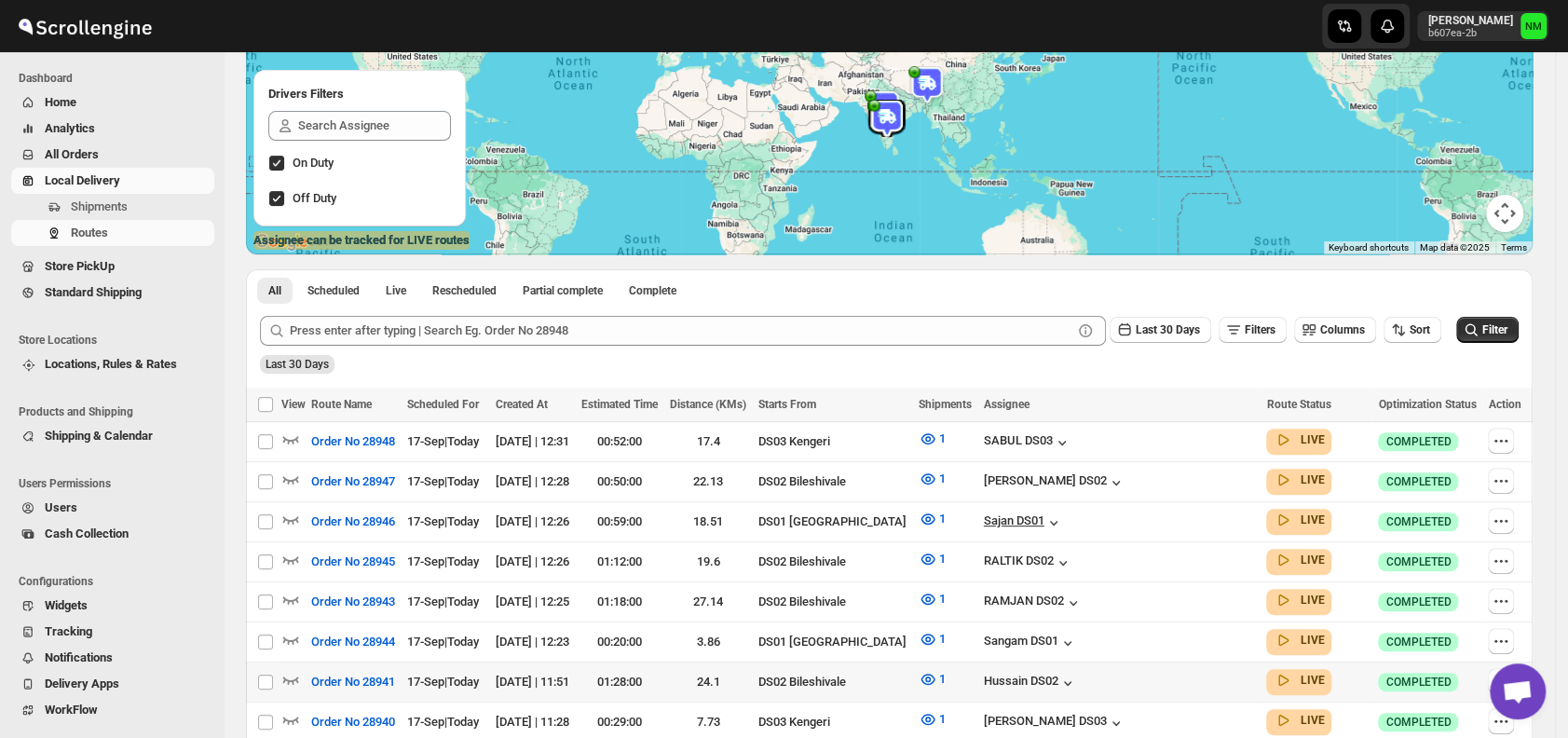
scroll to position [392, 0]
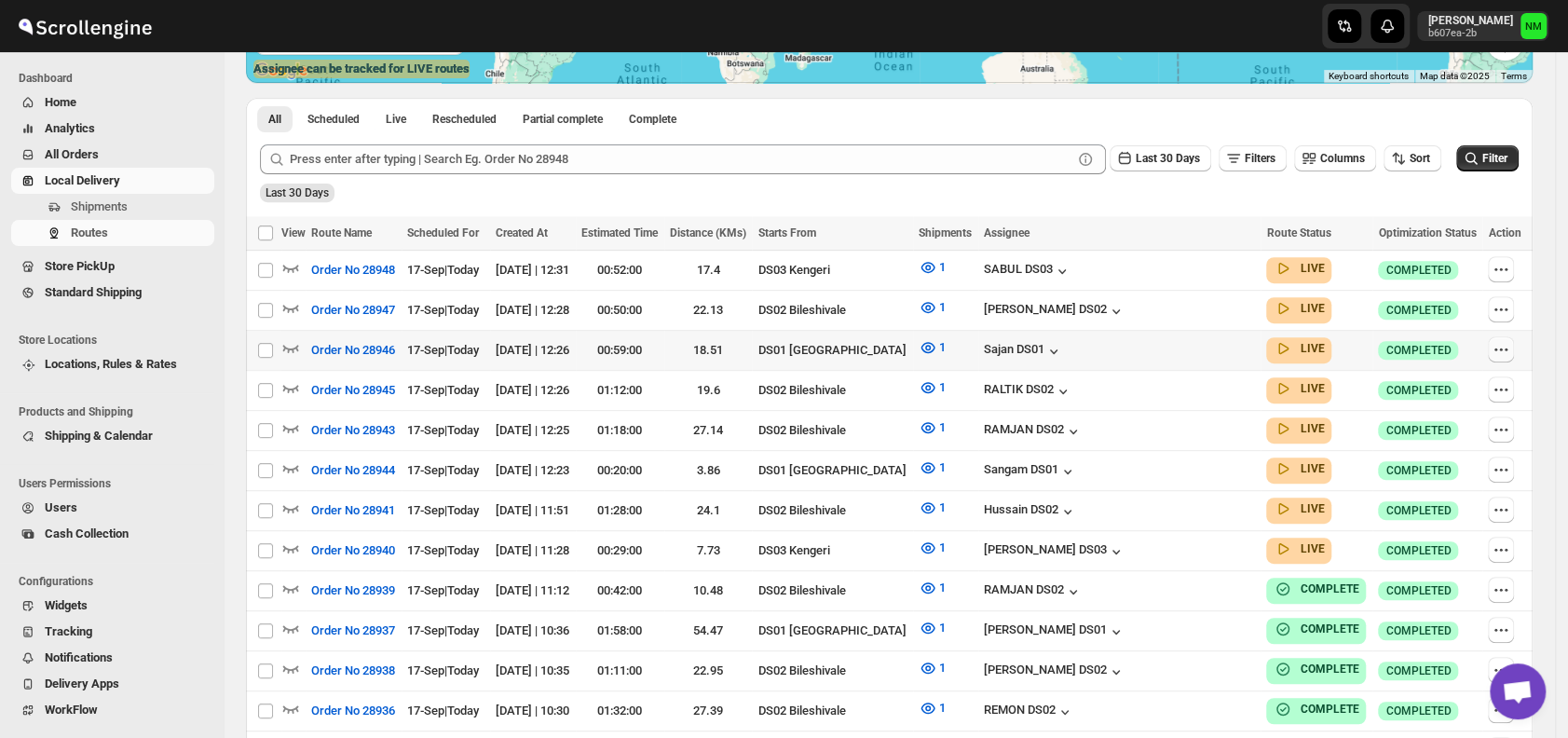
click at [1498, 347] on icon "button" at bounding box center [1496, 348] width 3 height 3
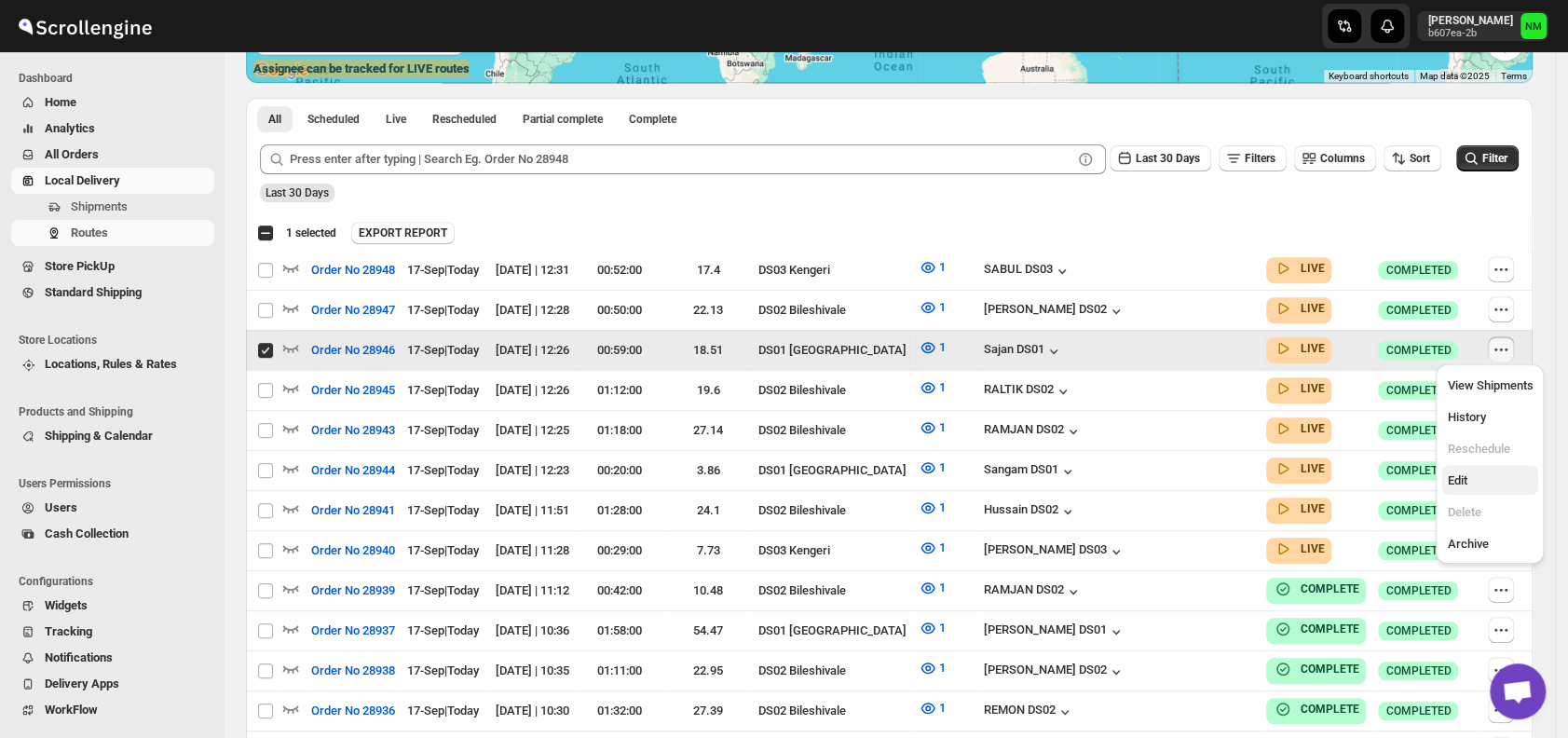
click at [1460, 483] on span "Edit" at bounding box center [1456, 479] width 20 height 14
checkbox input "false"
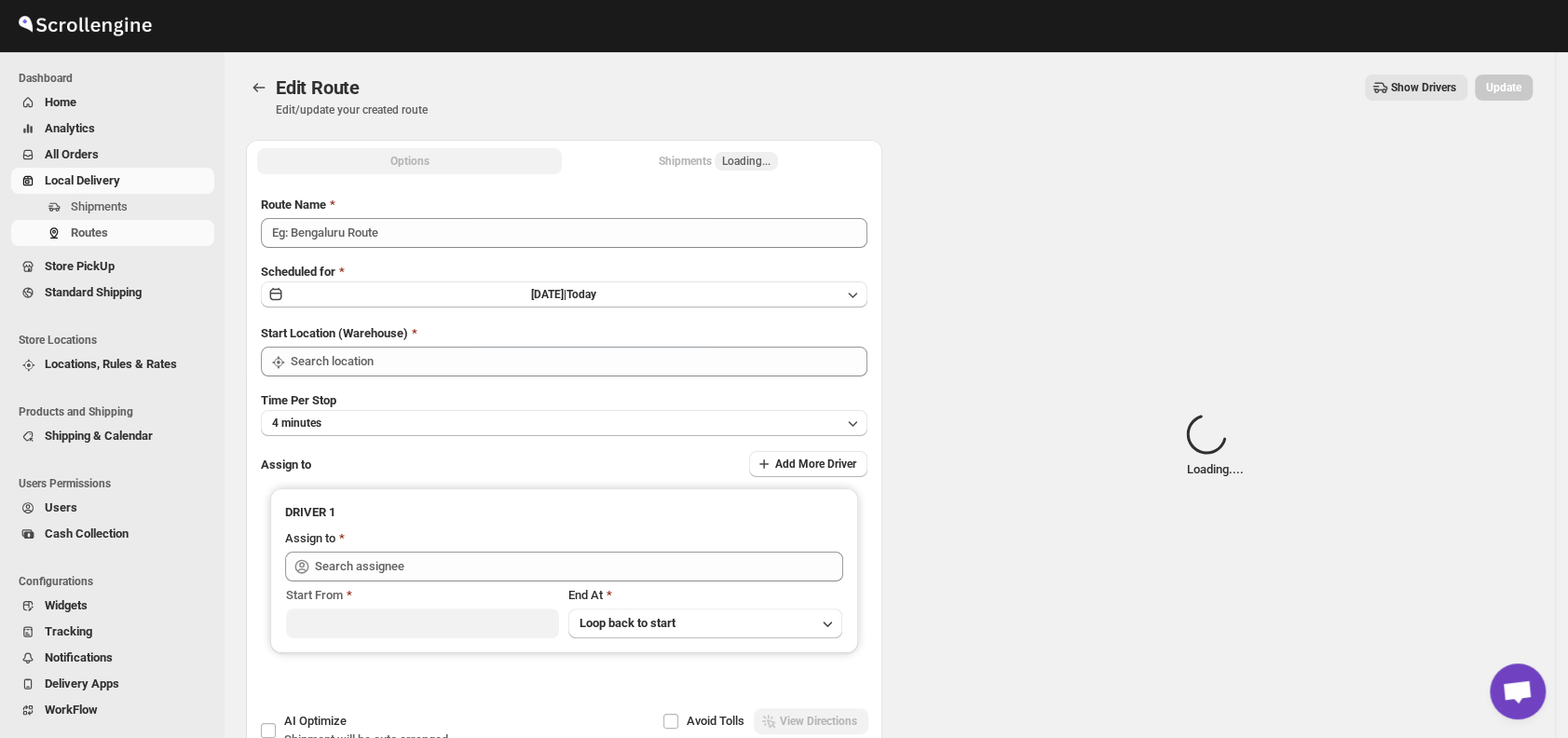
type input "Order No 28946"
type input "DS01 [GEOGRAPHIC_DATA]"
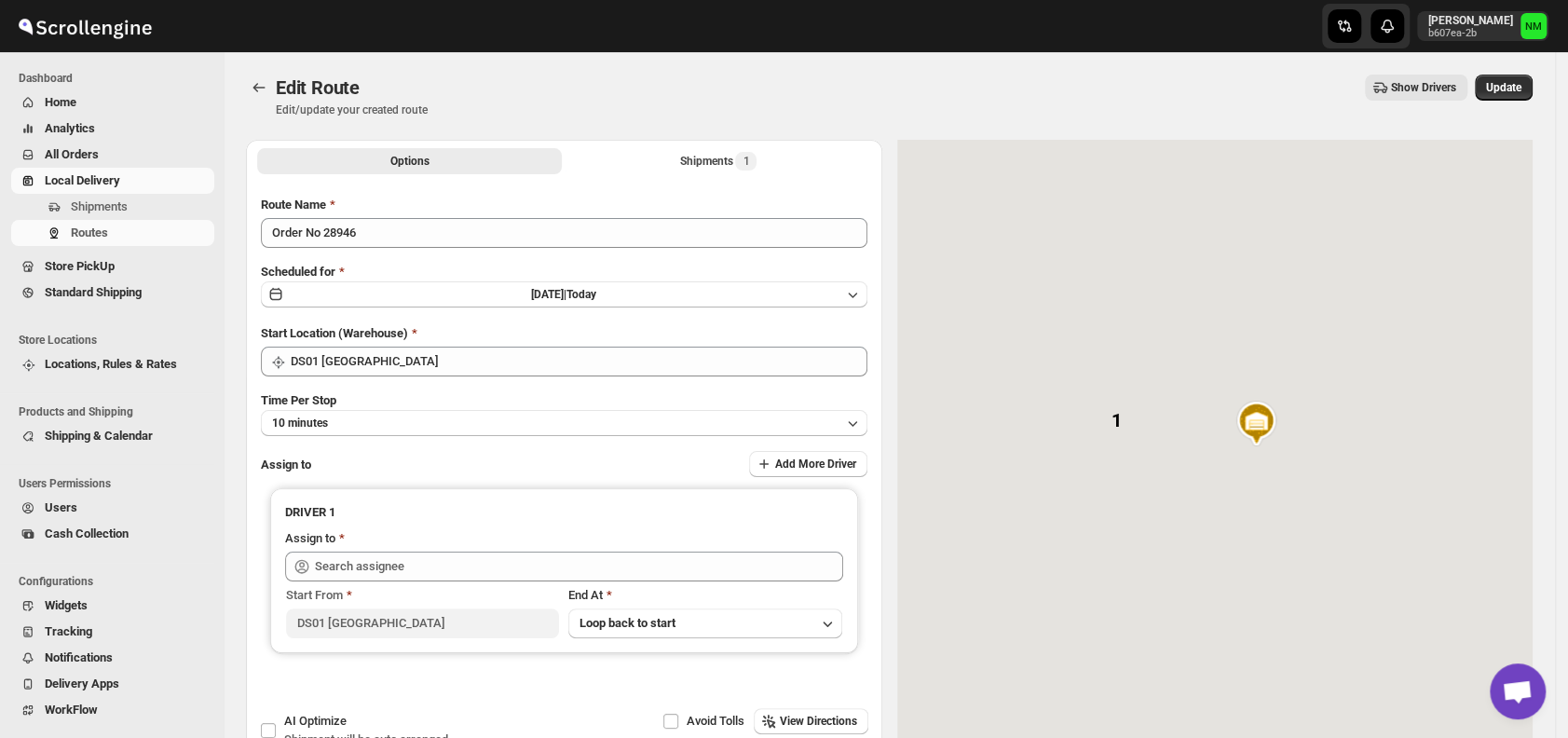
type input "Sajan DS01 ([EMAIL_ADDRESS][DOMAIN_NAME])"
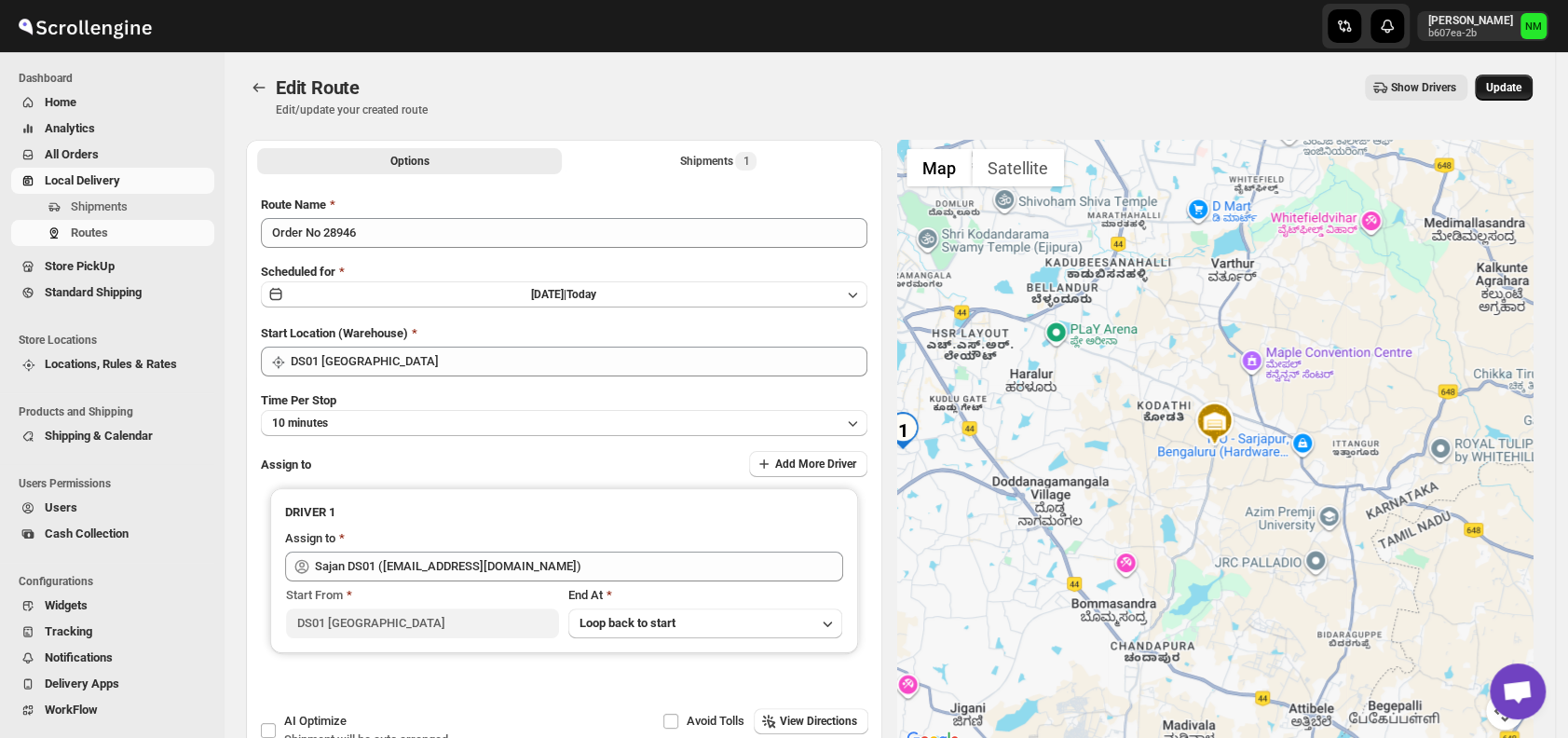
click at [1510, 91] on span "Update" at bounding box center [1504, 87] width 36 height 15
